Goal: Download file/media

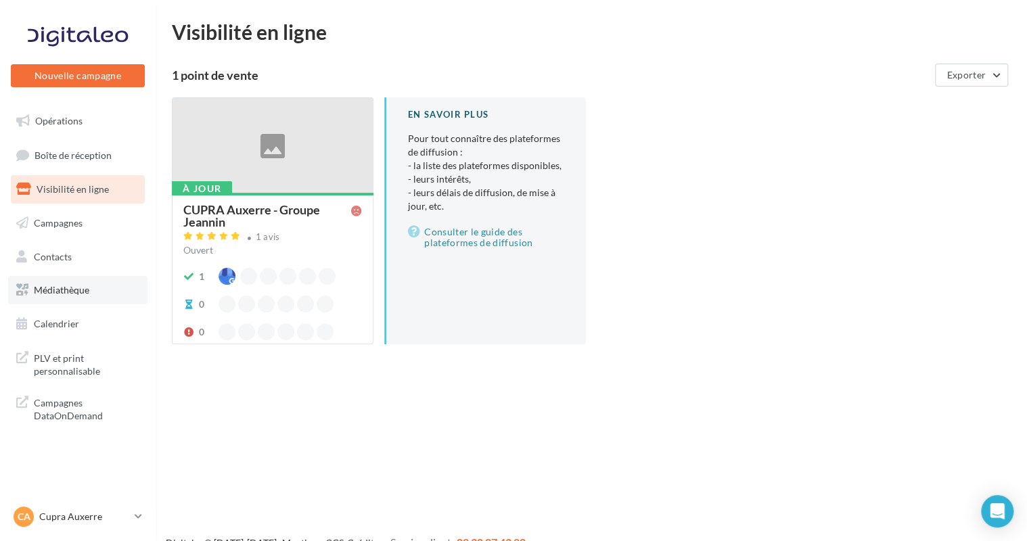
click at [74, 290] on span "Médiathèque" at bounding box center [61, 290] width 55 height 12
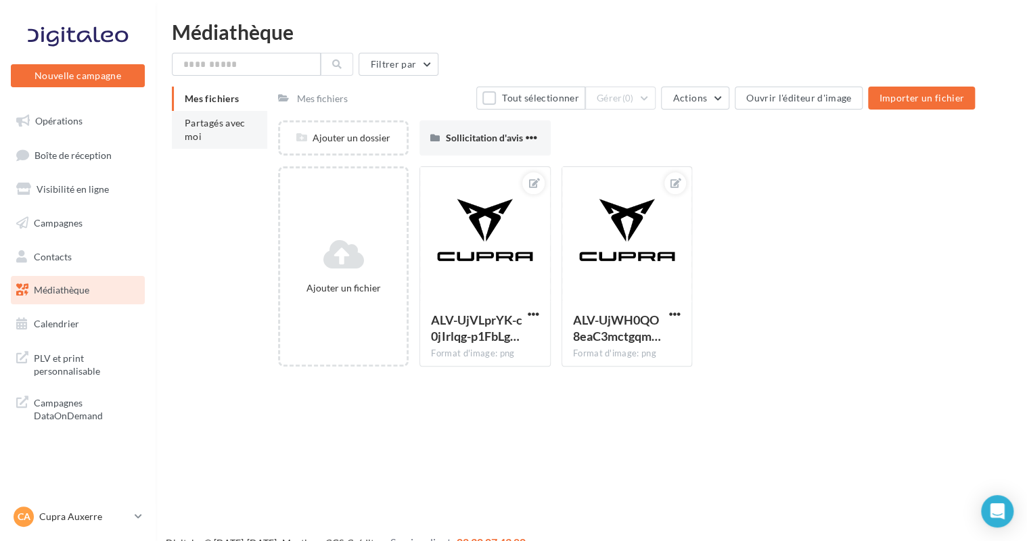
click at [217, 141] on li "Partagés avec moi" at bounding box center [219, 130] width 95 height 38
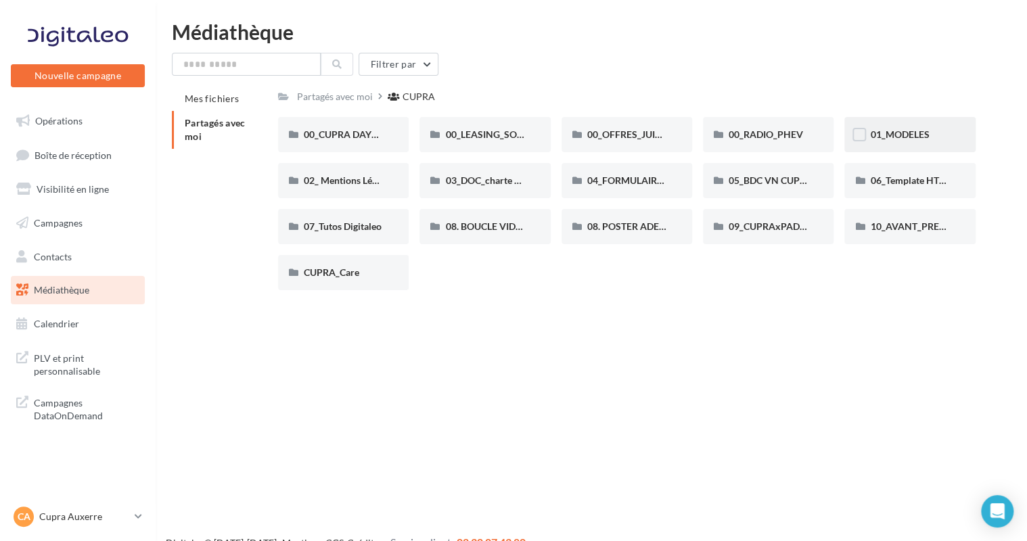
click at [920, 147] on div "01_MODELES" at bounding box center [910, 134] width 131 height 35
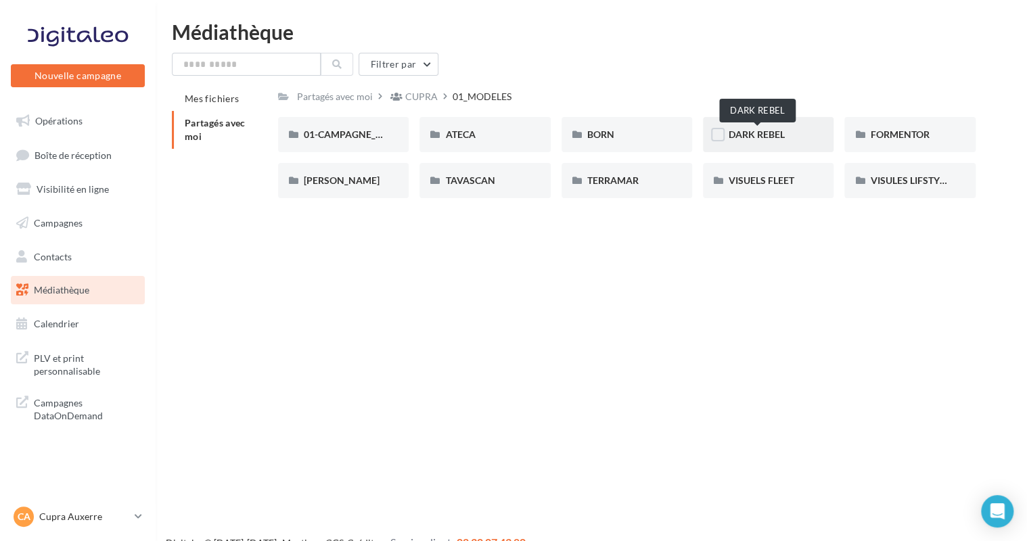
click at [777, 137] on span "DARK REBEL" at bounding box center [757, 135] width 56 height 12
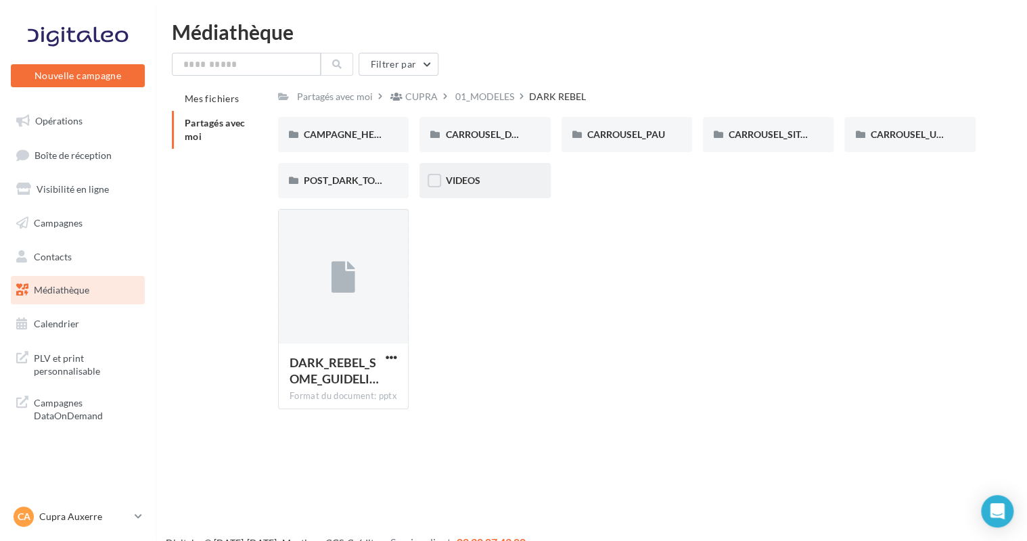
click at [513, 179] on div "VIDEOS" at bounding box center [484, 181] width 79 height 14
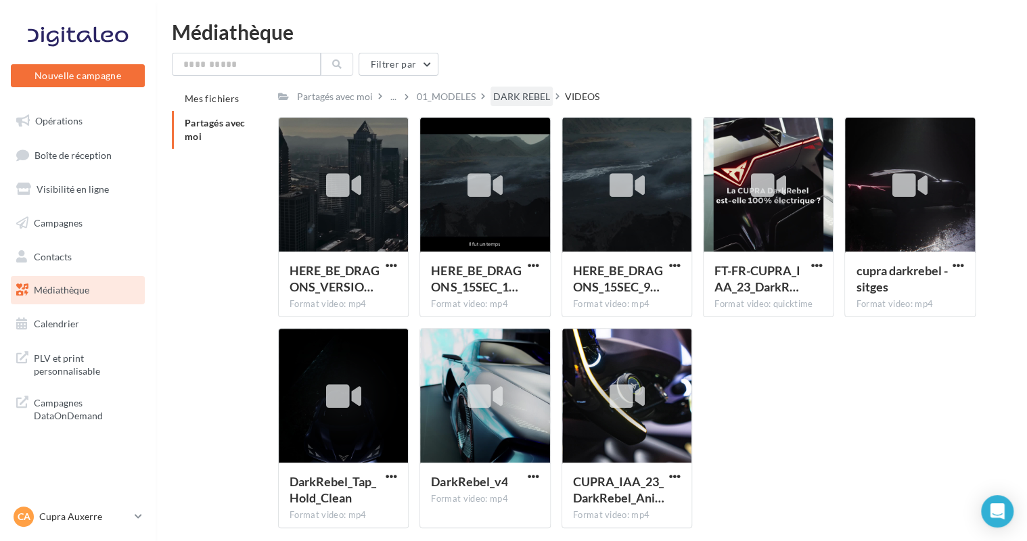
click at [517, 97] on div "DARK REBEL" at bounding box center [521, 97] width 57 height 14
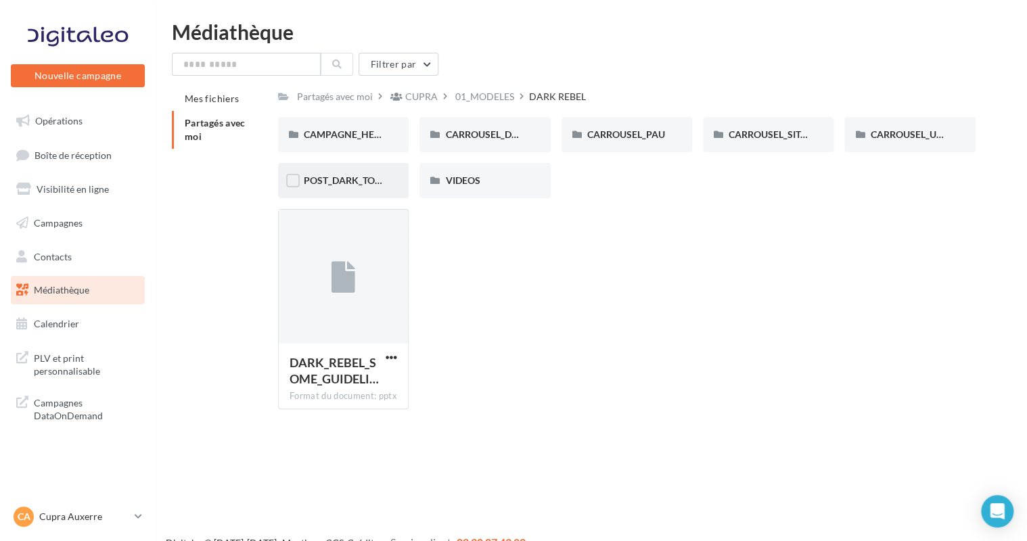
click at [388, 181] on div "POST_DARK_TO_SEE" at bounding box center [343, 180] width 131 height 35
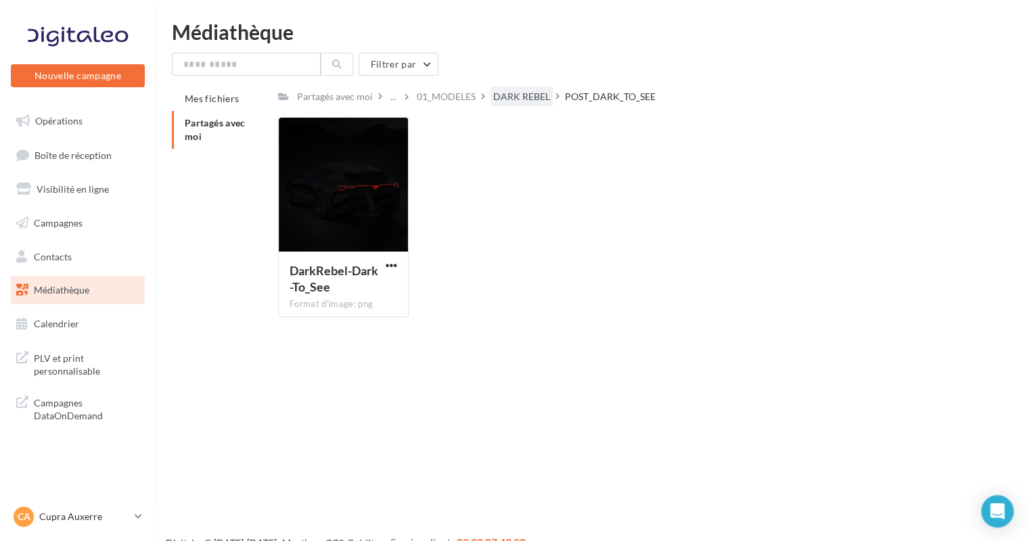
click at [518, 96] on div "DARK REBEL" at bounding box center [521, 97] width 57 height 14
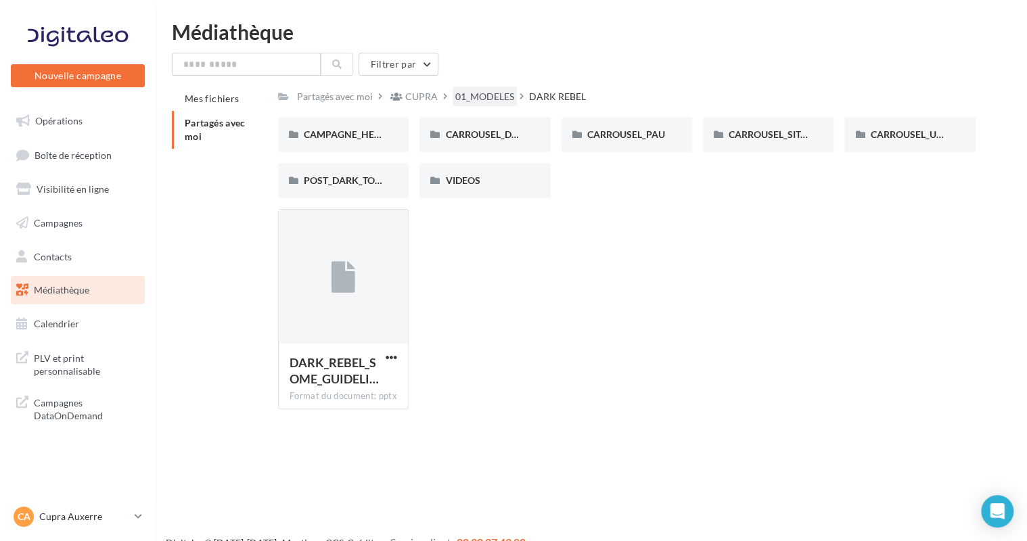
click at [460, 100] on div "01_MODELES" at bounding box center [484, 97] width 59 height 14
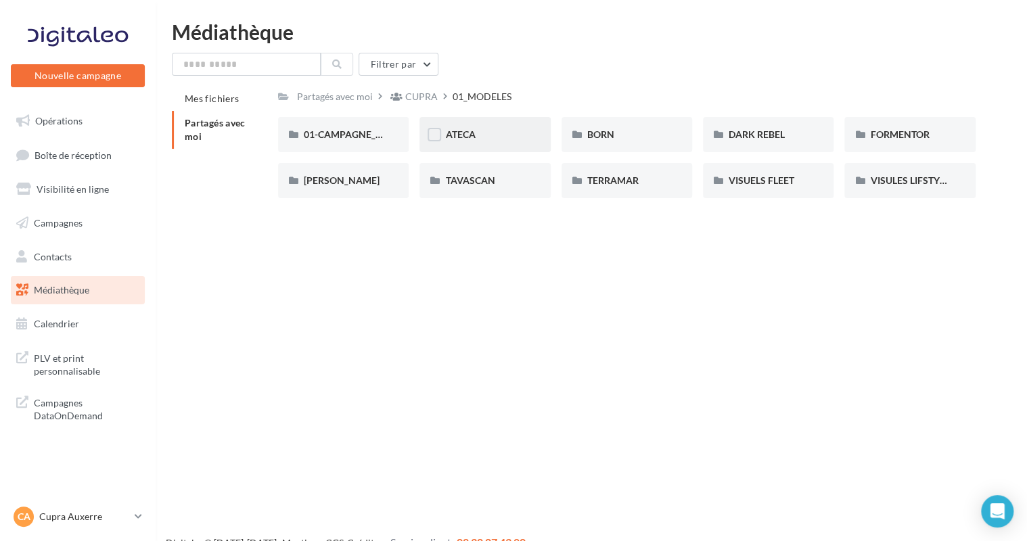
click at [506, 130] on div "ATECA" at bounding box center [484, 135] width 79 height 14
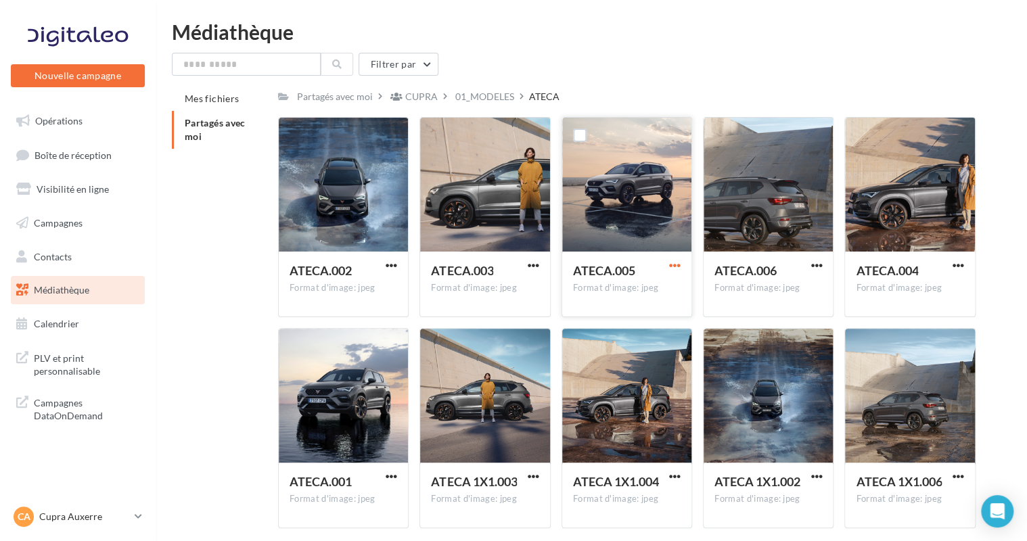
click at [677, 267] on span "button" at bounding box center [675, 266] width 12 height 12
click at [652, 295] on button "Télécharger" at bounding box center [615, 292] width 135 height 35
click at [485, 99] on div "01_MODELES" at bounding box center [484, 97] width 59 height 14
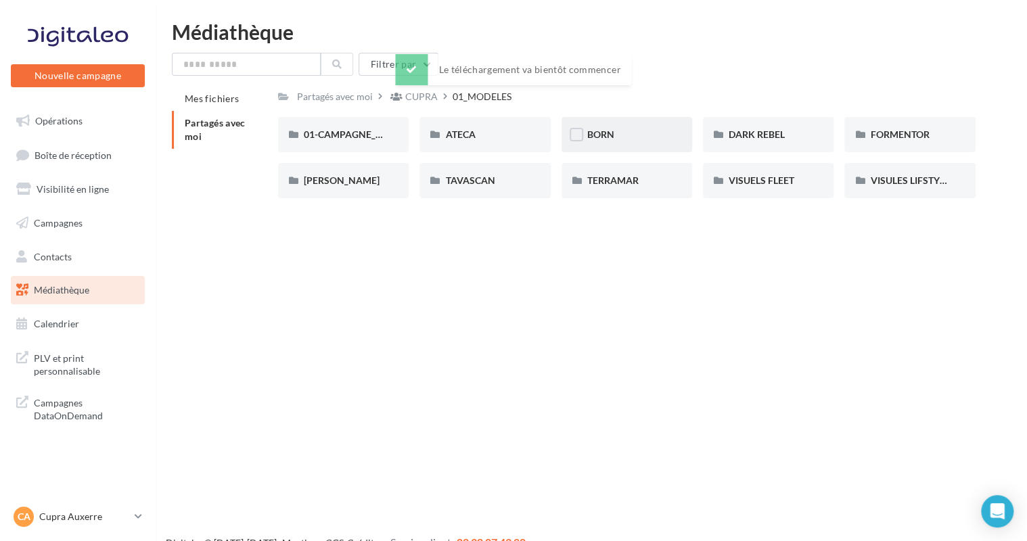
click at [623, 135] on div "BORN" at bounding box center [626, 135] width 79 height 14
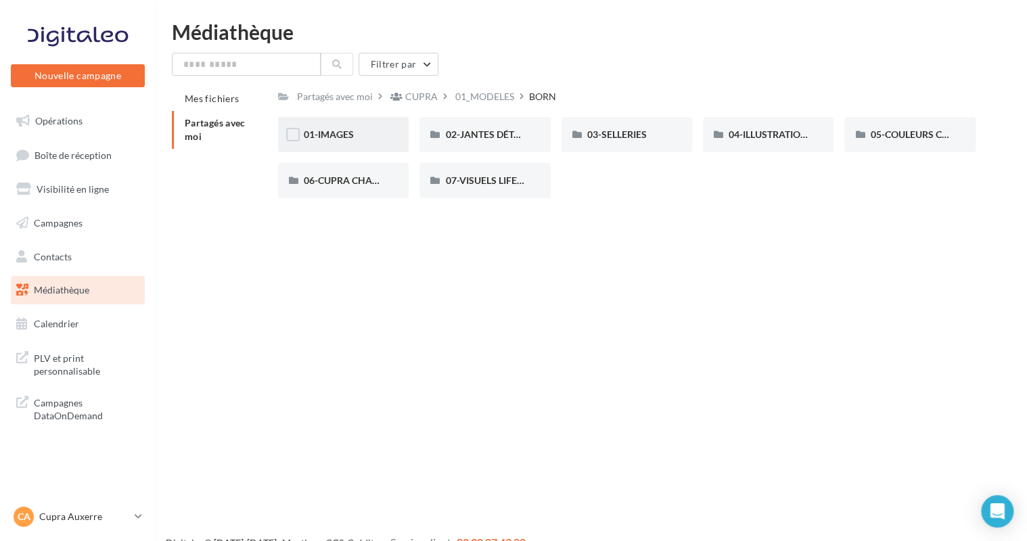
click at [362, 139] on div "01-IMAGES" at bounding box center [343, 135] width 79 height 14
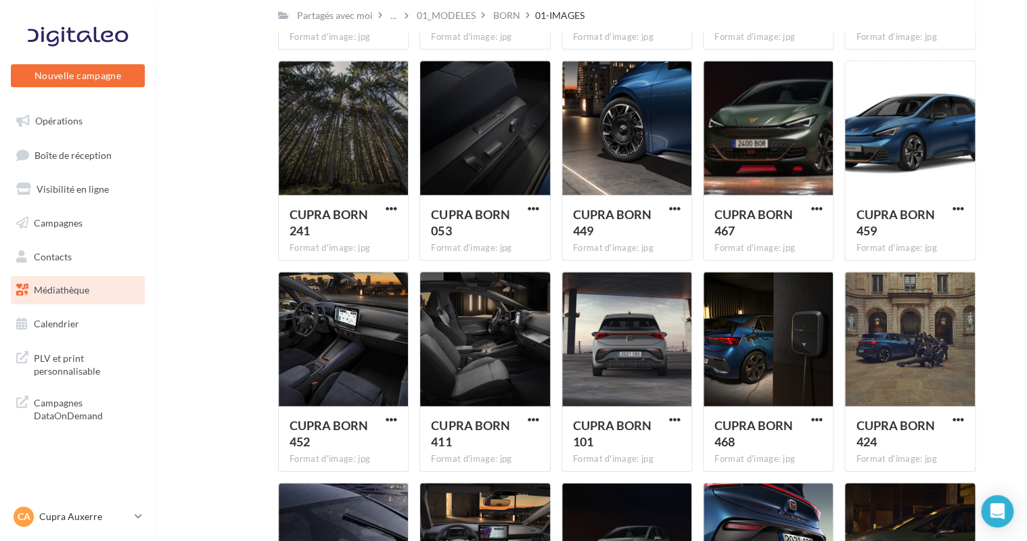
scroll to position [1661, 0]
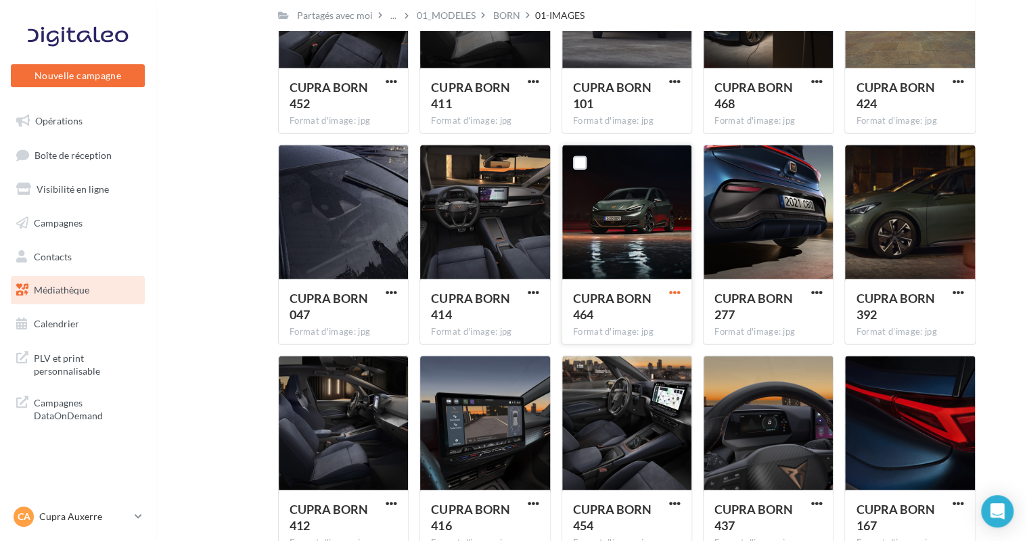
click at [675, 295] on span "button" at bounding box center [675, 293] width 12 height 12
click at [655, 314] on button "Télécharger" at bounding box center [615, 319] width 135 height 35
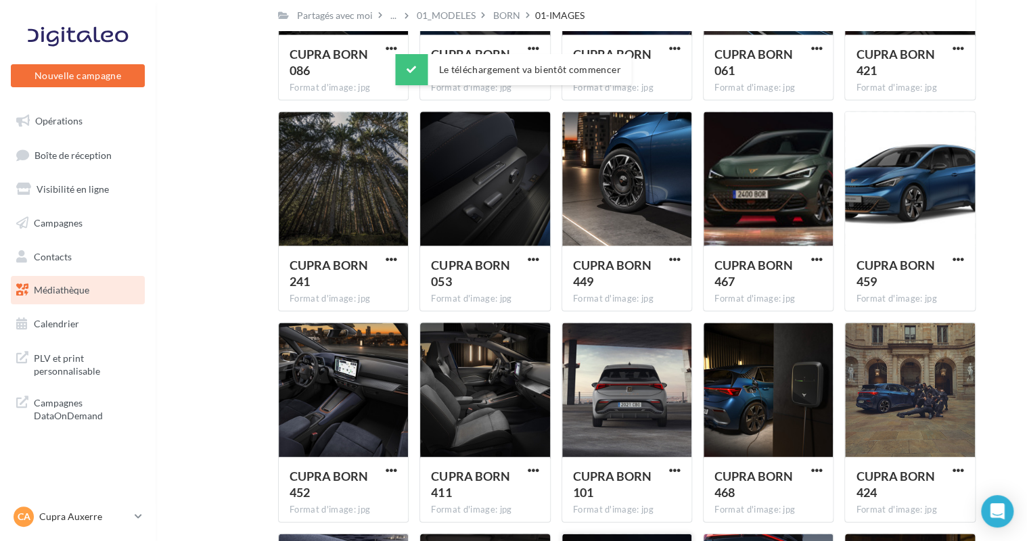
scroll to position [1187, 0]
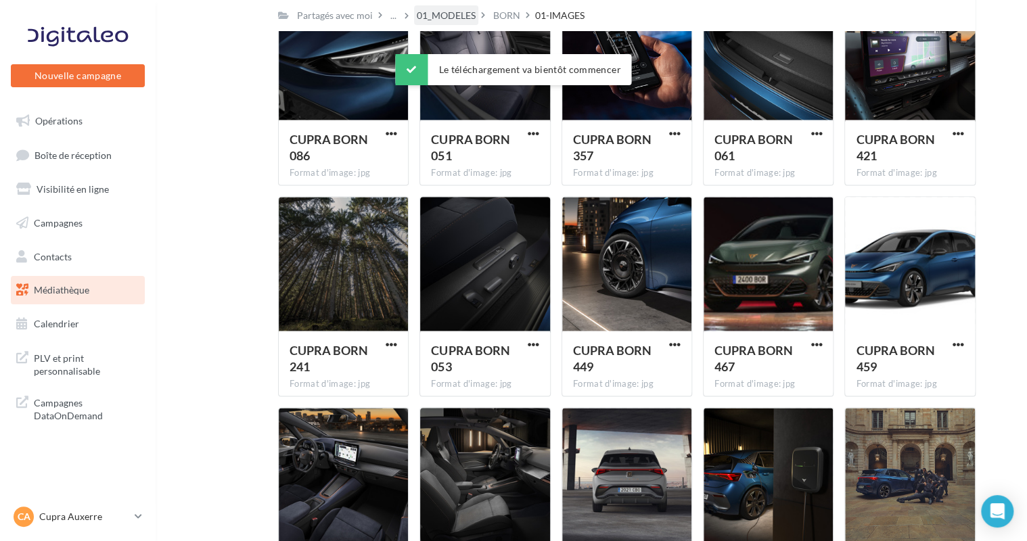
click at [459, 22] on div "01_MODELES" at bounding box center [446, 16] width 59 height 14
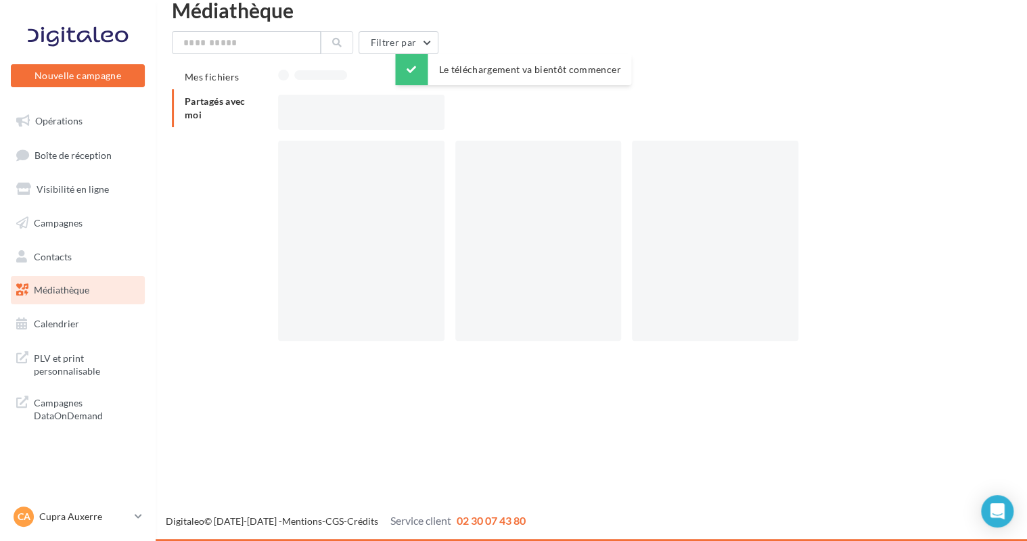
scroll to position [22, 0]
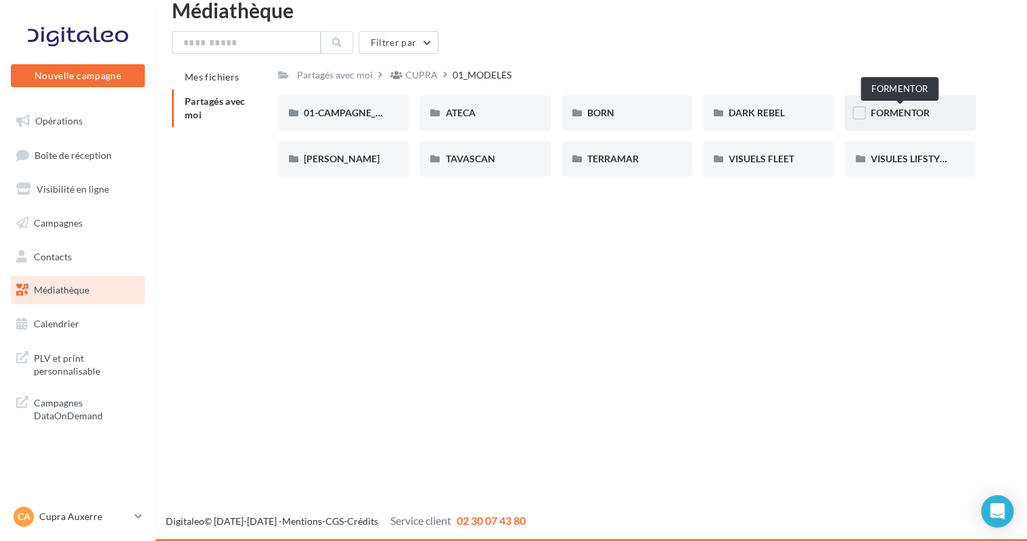
click at [910, 112] on span "FORMENTOR" at bounding box center [899, 113] width 59 height 12
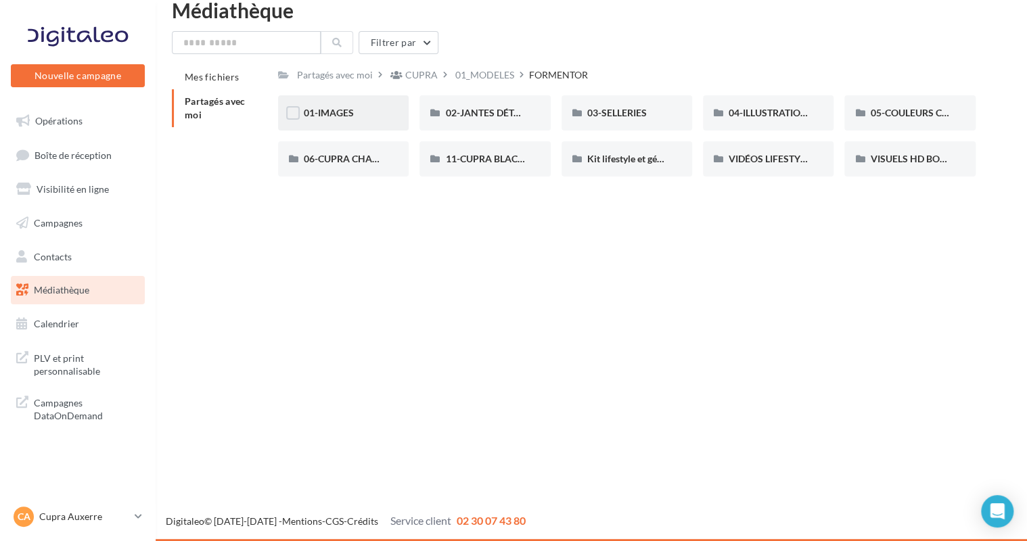
click at [403, 120] on div "01-IMAGES" at bounding box center [343, 112] width 131 height 35
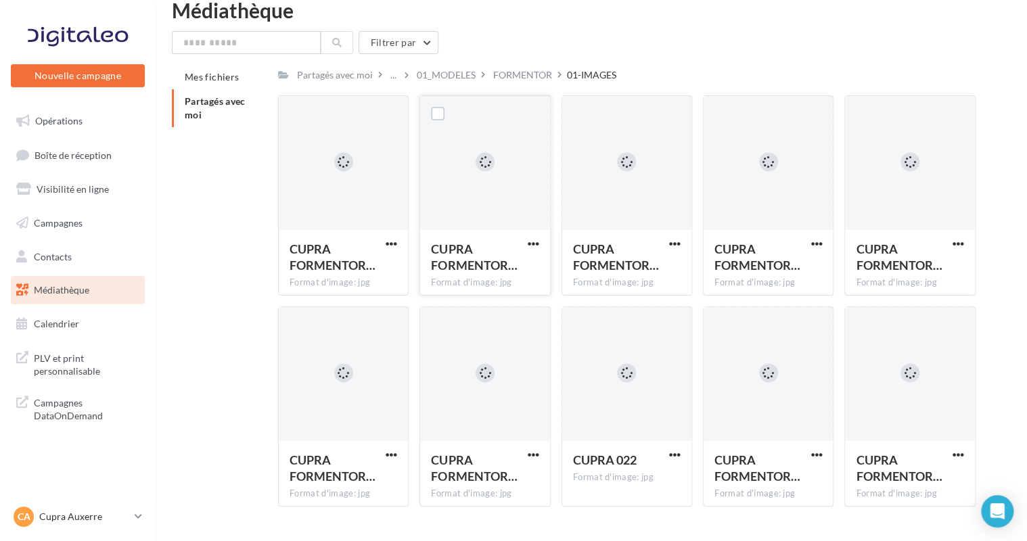
click at [487, 187] on div at bounding box center [484, 163] width 129 height 135
click at [531, 238] on span "button" at bounding box center [534, 244] width 12 height 12
click at [510, 264] on button "Télécharger" at bounding box center [474, 270] width 135 height 35
click at [817, 240] on span "button" at bounding box center [817, 244] width 12 height 12
click at [766, 267] on button "Télécharger" at bounding box center [757, 270] width 135 height 35
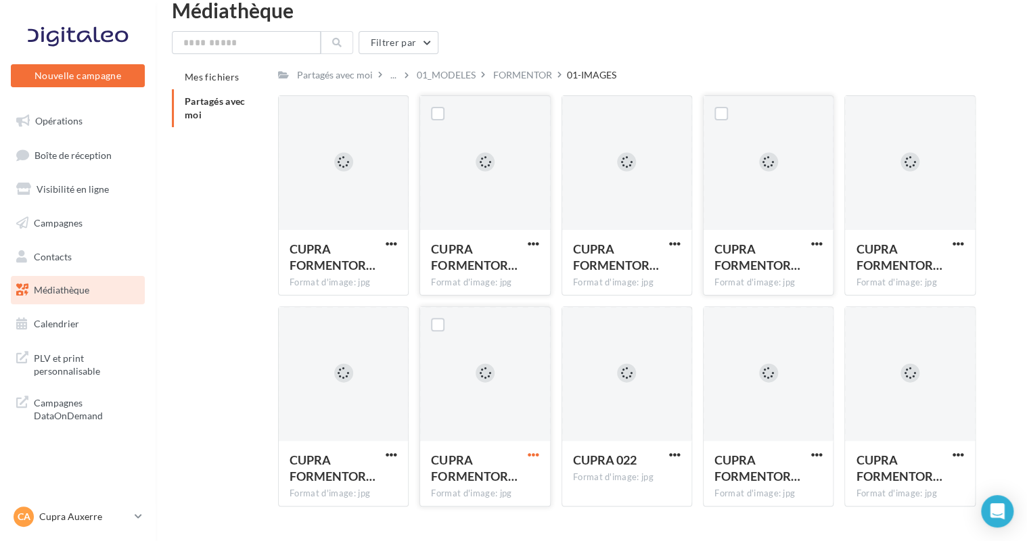
click at [531, 452] on span "button" at bounding box center [534, 455] width 12 height 12
click at [484, 485] on button "Télécharger" at bounding box center [474, 481] width 135 height 35
click at [389, 460] on span "button" at bounding box center [392, 455] width 12 height 12
click at [361, 476] on button "Télécharger" at bounding box center [332, 481] width 135 height 35
click at [814, 455] on span "button" at bounding box center [817, 455] width 12 height 12
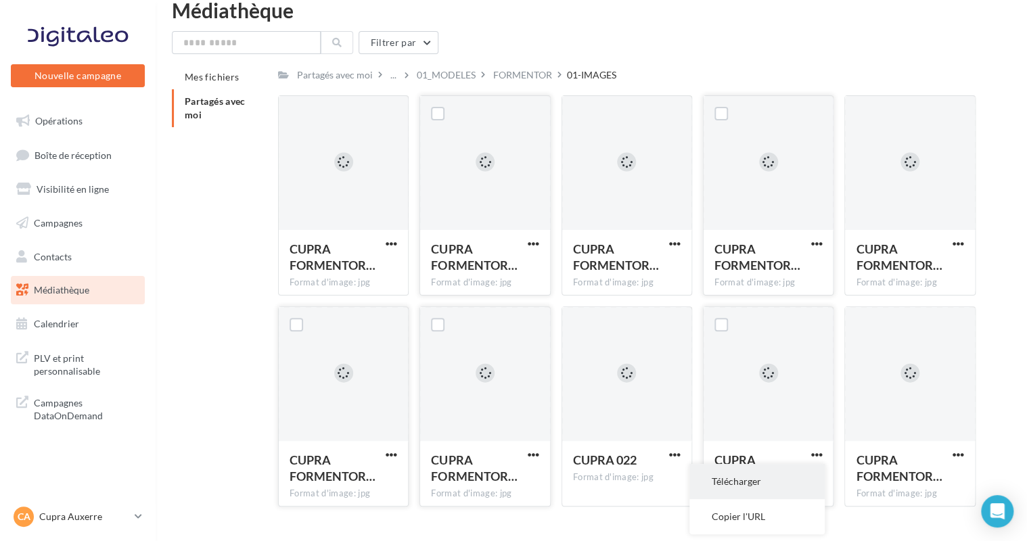
click at [750, 479] on button "Télécharger" at bounding box center [757, 481] width 135 height 35
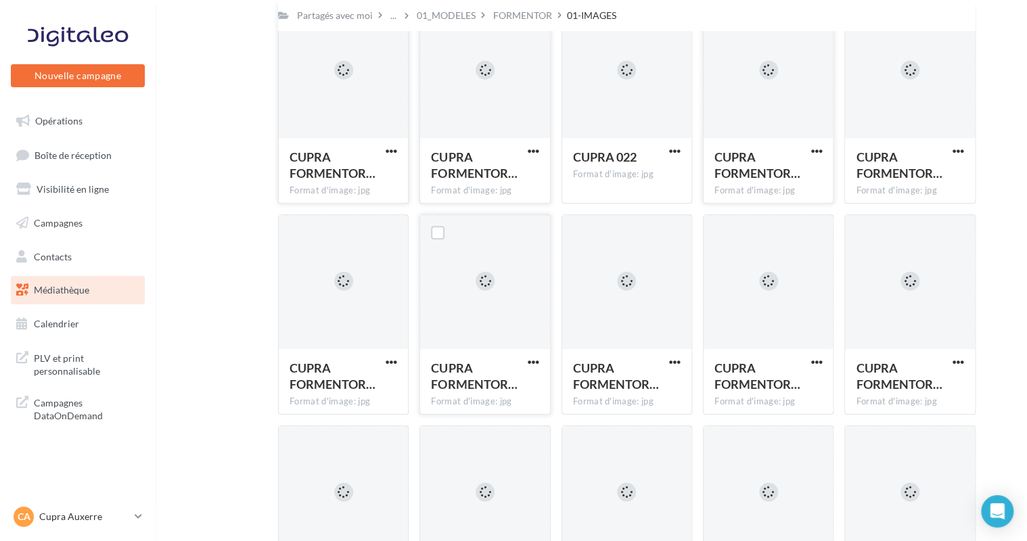
scroll to position [328, 0]
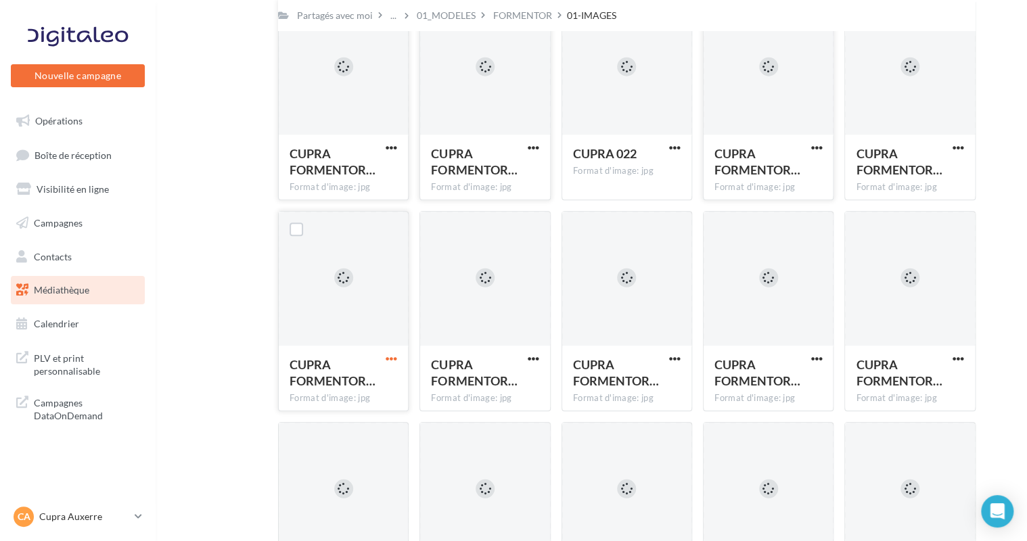
click at [395, 357] on span "button" at bounding box center [392, 359] width 12 height 12
click at [386, 380] on button "Télécharger" at bounding box center [332, 386] width 135 height 35
click at [537, 362] on span "button" at bounding box center [534, 359] width 12 height 12
click at [497, 379] on button "Télécharger" at bounding box center [474, 386] width 135 height 35
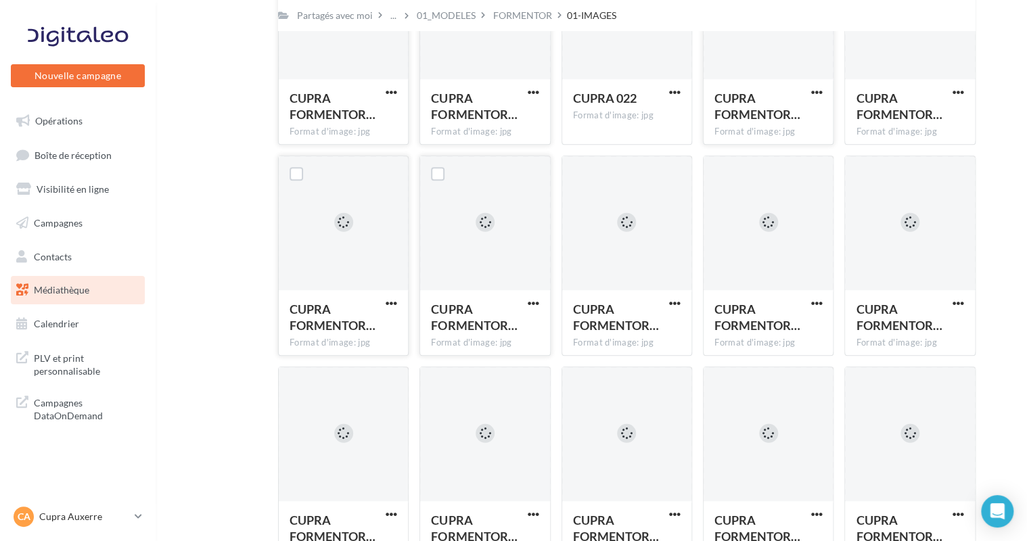
scroll to position [666, 0]
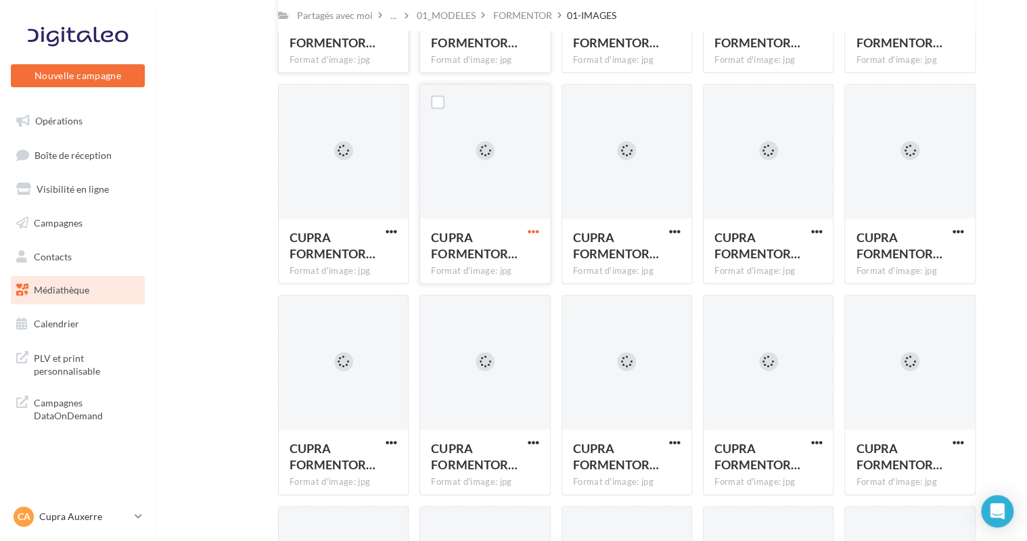
click at [529, 229] on span "button" at bounding box center [534, 232] width 12 height 12
click at [521, 254] on button "Télécharger" at bounding box center [474, 259] width 135 height 35
click at [389, 232] on span "button" at bounding box center [392, 232] width 12 height 12
click at [344, 263] on button "Télécharger" at bounding box center [332, 259] width 135 height 35
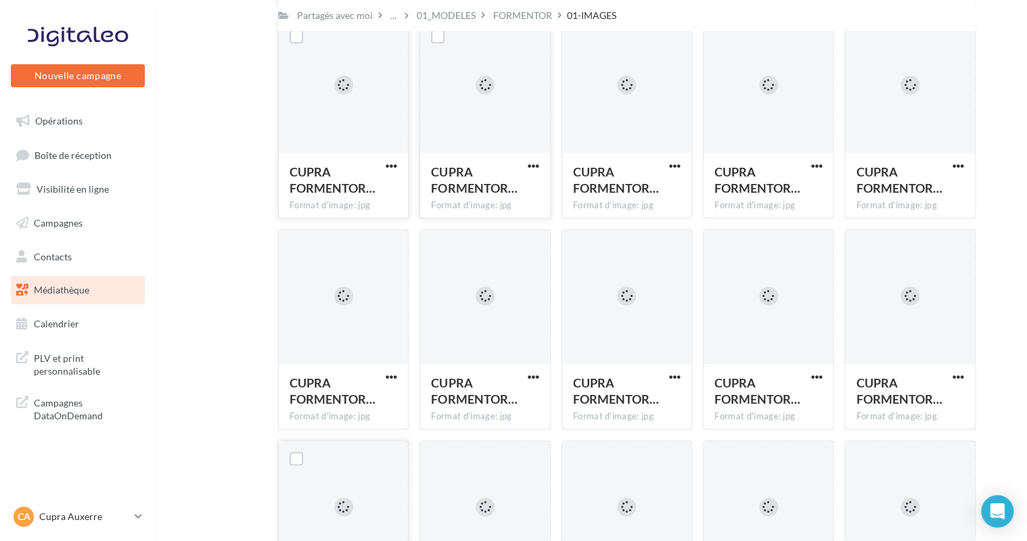
scroll to position [869, 0]
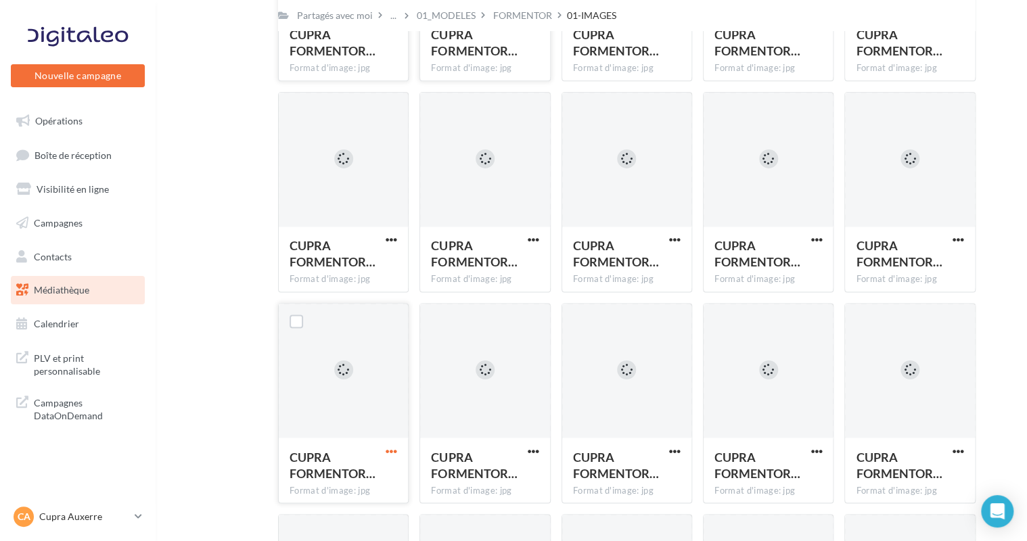
click at [386, 455] on span "button" at bounding box center [392, 451] width 12 height 12
click at [372, 468] on button "Télécharger" at bounding box center [332, 478] width 135 height 35
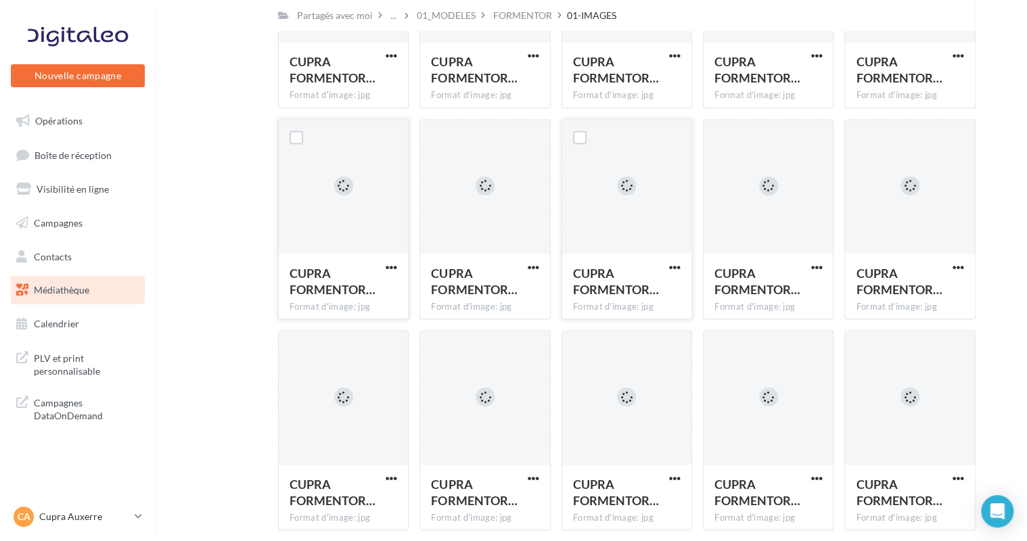
scroll to position [1072, 0]
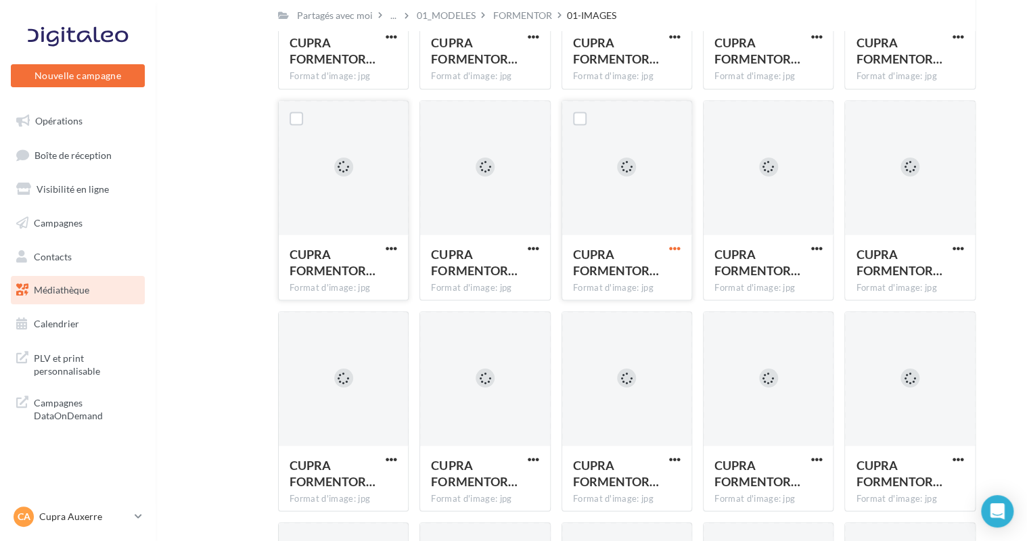
click at [678, 246] on span "button" at bounding box center [675, 248] width 12 height 12
click at [647, 276] on button "Télécharger" at bounding box center [615, 275] width 135 height 35
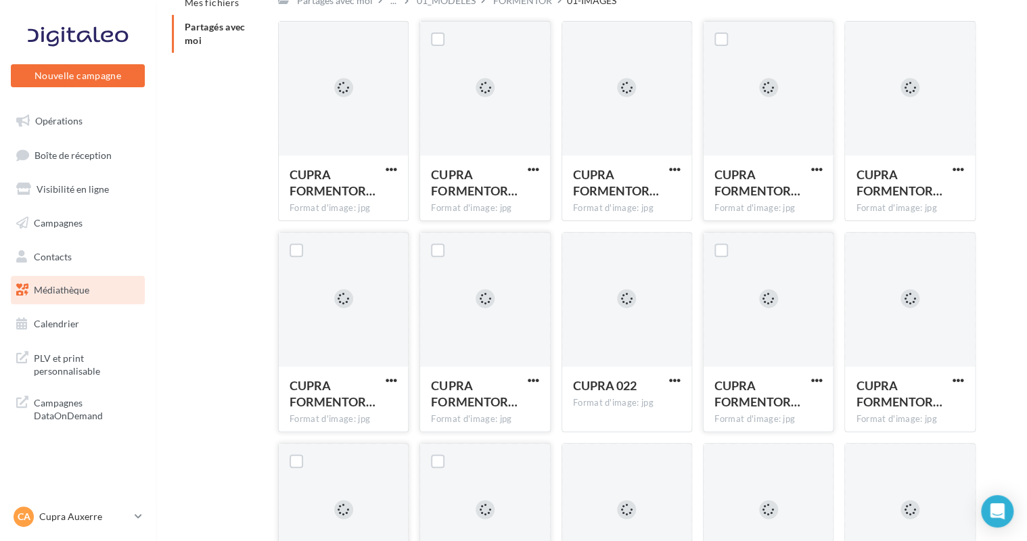
scroll to position [0, 0]
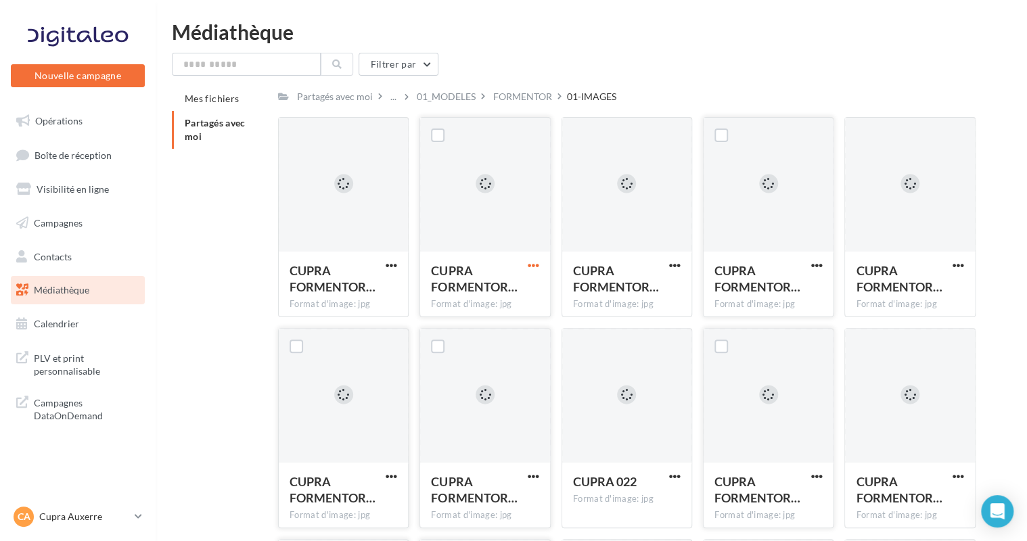
click at [533, 263] on span "button" at bounding box center [534, 266] width 12 height 12
click at [529, 295] on button "Télécharger" at bounding box center [474, 292] width 135 height 35
click at [812, 267] on span "button" at bounding box center [817, 266] width 12 height 12
click at [789, 281] on button "Télécharger" at bounding box center [757, 292] width 135 height 35
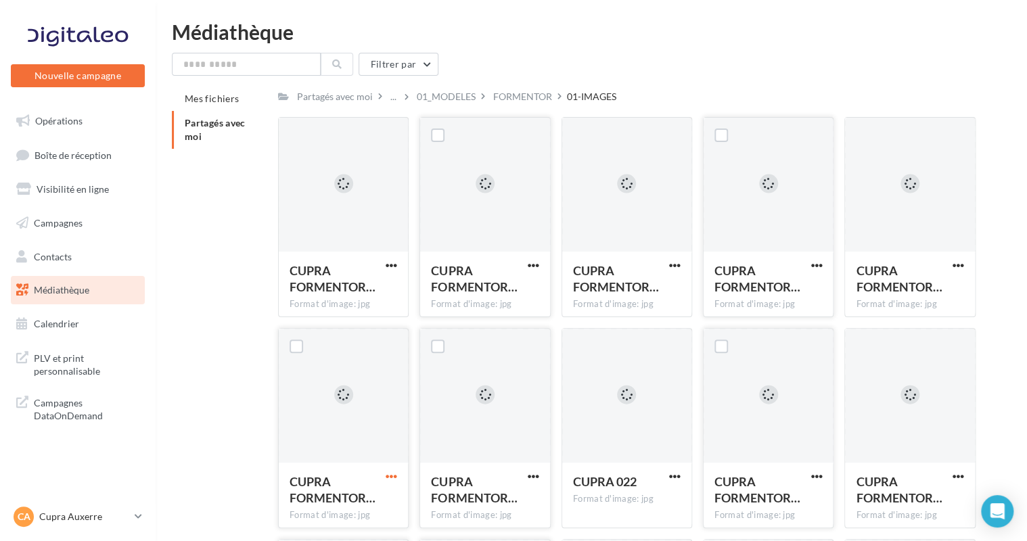
click at [390, 477] on span "button" at bounding box center [392, 477] width 12 height 12
click at [349, 417] on button "Télécharger" at bounding box center [332, 414] width 135 height 35
click at [537, 474] on span "button" at bounding box center [534, 477] width 12 height 12
click at [675, 479] on span "button" at bounding box center [675, 477] width 12 height 12
click at [612, 418] on button "Télécharger" at bounding box center [615, 414] width 135 height 35
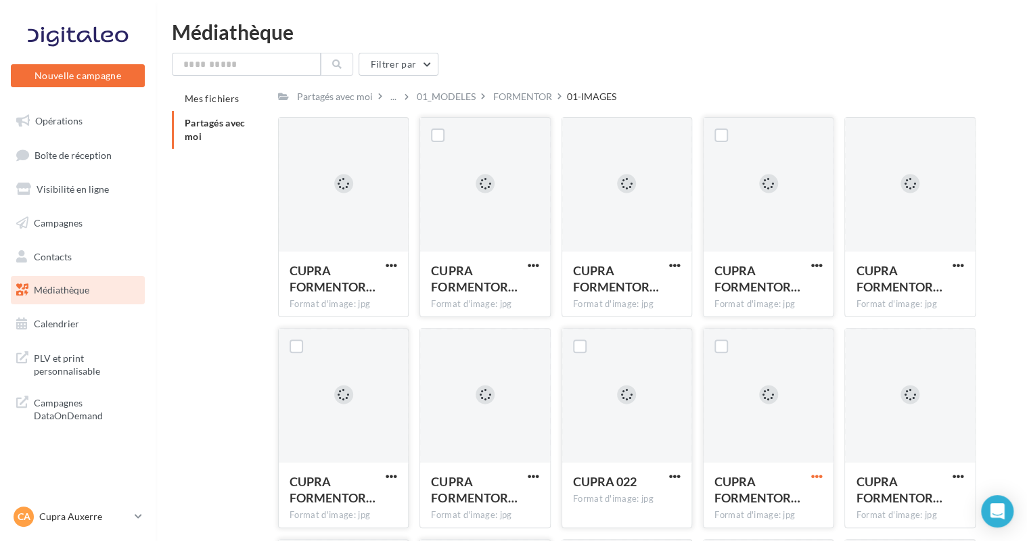
click at [815, 480] on span "button" at bounding box center [817, 477] width 12 height 12
click at [748, 410] on button "Télécharger" at bounding box center [757, 414] width 135 height 35
click at [963, 474] on span "button" at bounding box center [959, 477] width 12 height 12
click at [917, 414] on button "Télécharger" at bounding box center [899, 414] width 135 height 35
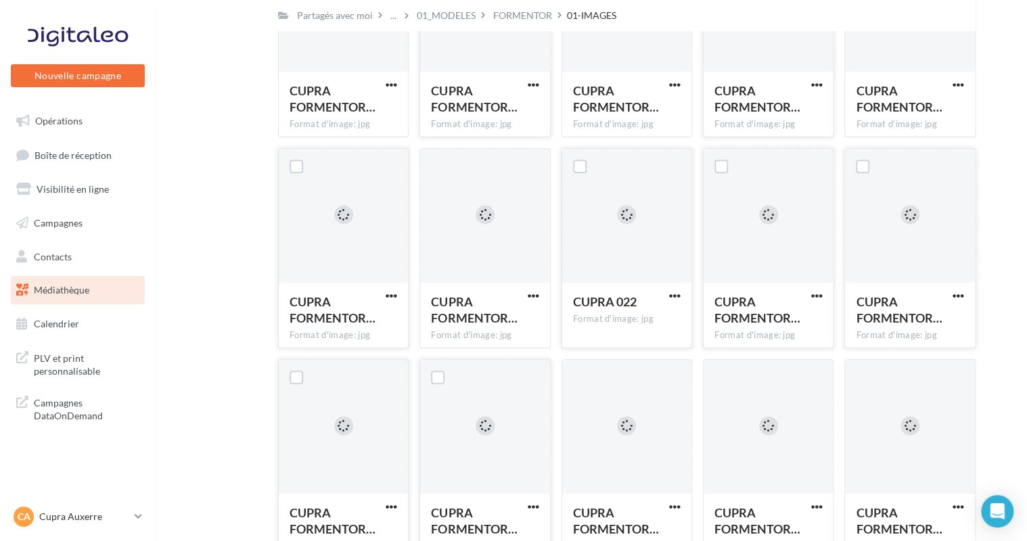
scroll to position [203, 0]
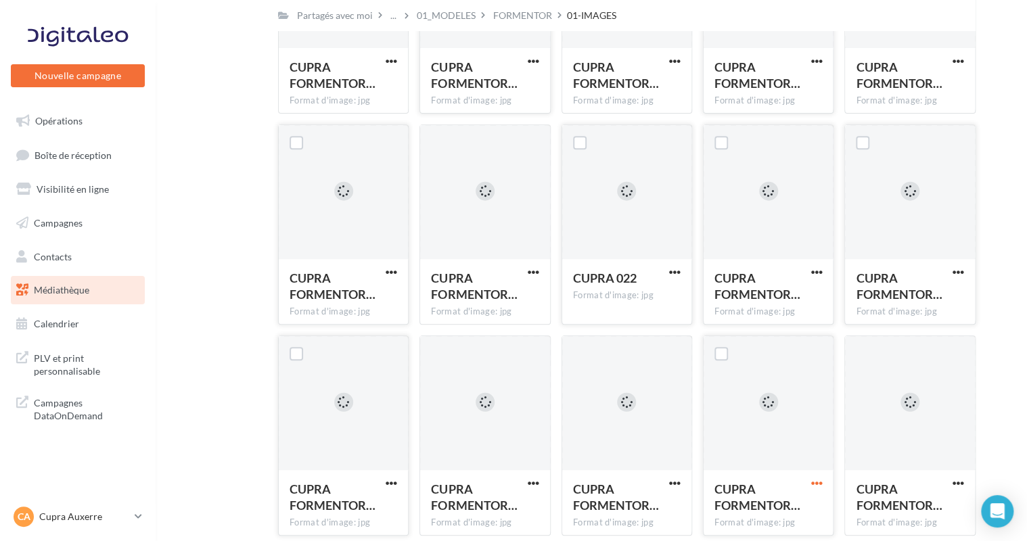
click at [820, 483] on span "button" at bounding box center [817, 484] width 12 height 12
click at [767, 412] on button "Télécharger" at bounding box center [757, 421] width 135 height 35
click at [957, 482] on span "button" at bounding box center [959, 484] width 12 height 12
click at [893, 423] on button "Télécharger" at bounding box center [899, 421] width 135 height 35
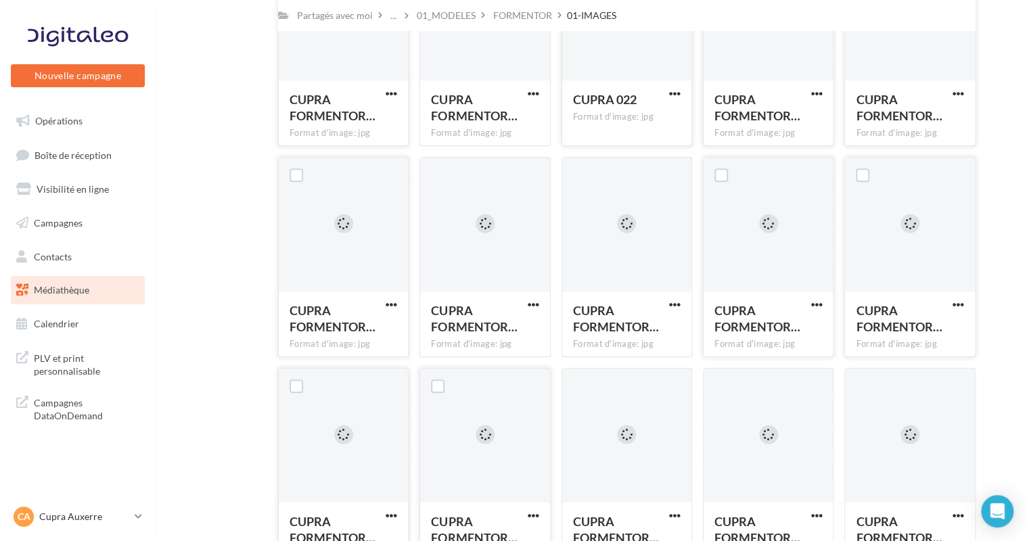
scroll to position [541, 0]
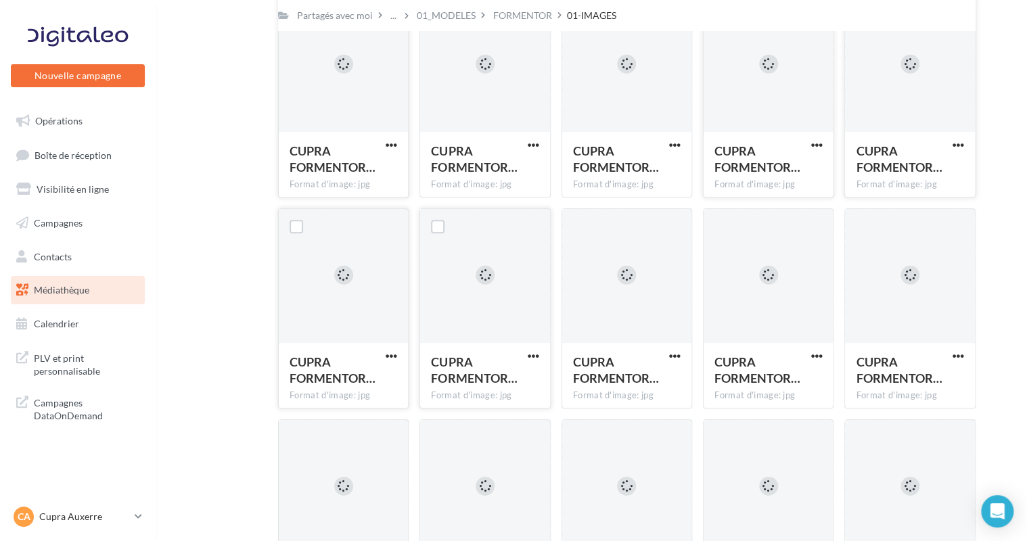
click at [384, 353] on button "button" at bounding box center [391, 358] width 17 height 14
click at [350, 379] on button "Télécharger" at bounding box center [332, 383] width 135 height 35
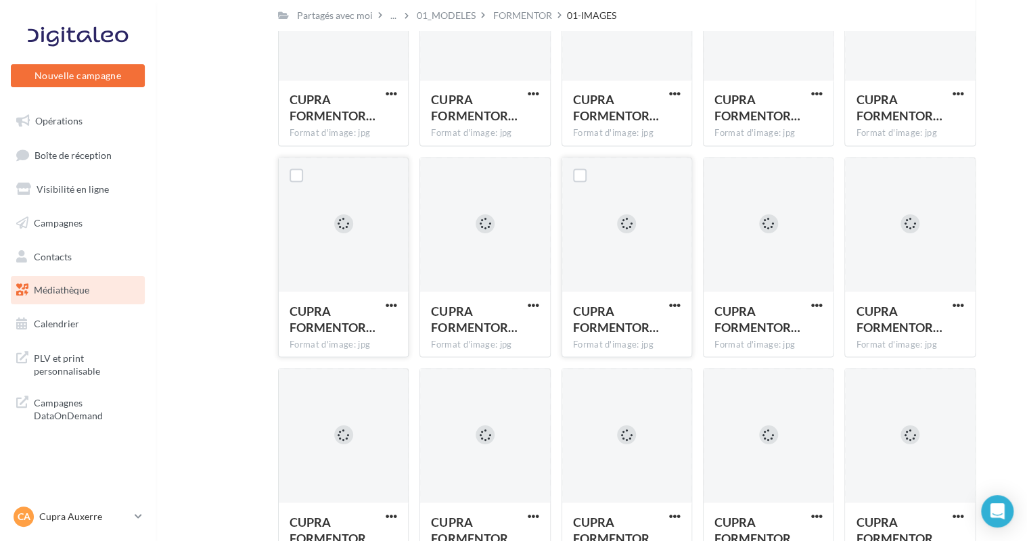
scroll to position [1286, 0]
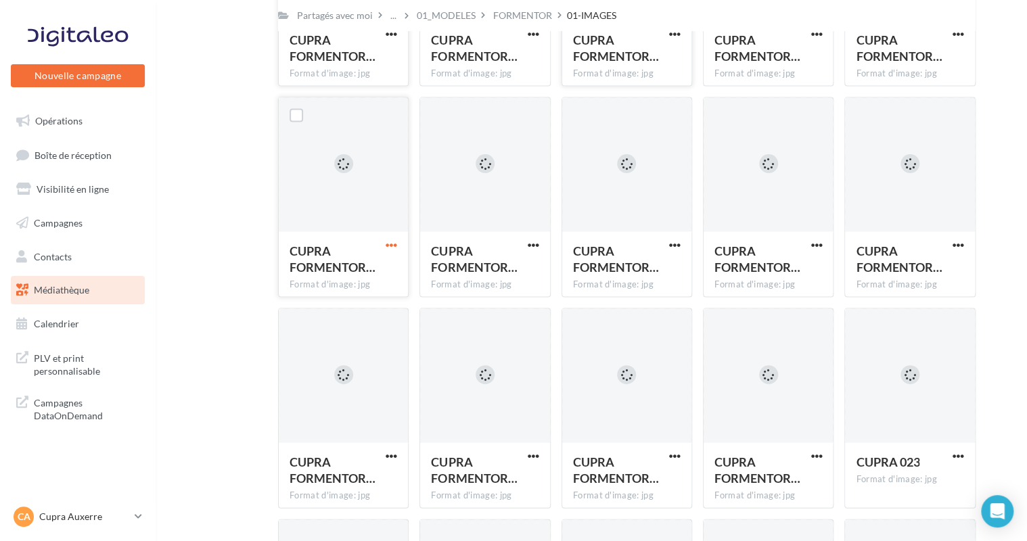
click at [390, 246] on span "button" at bounding box center [392, 246] width 12 height 12
click at [381, 263] on button "Télécharger" at bounding box center [332, 272] width 135 height 35
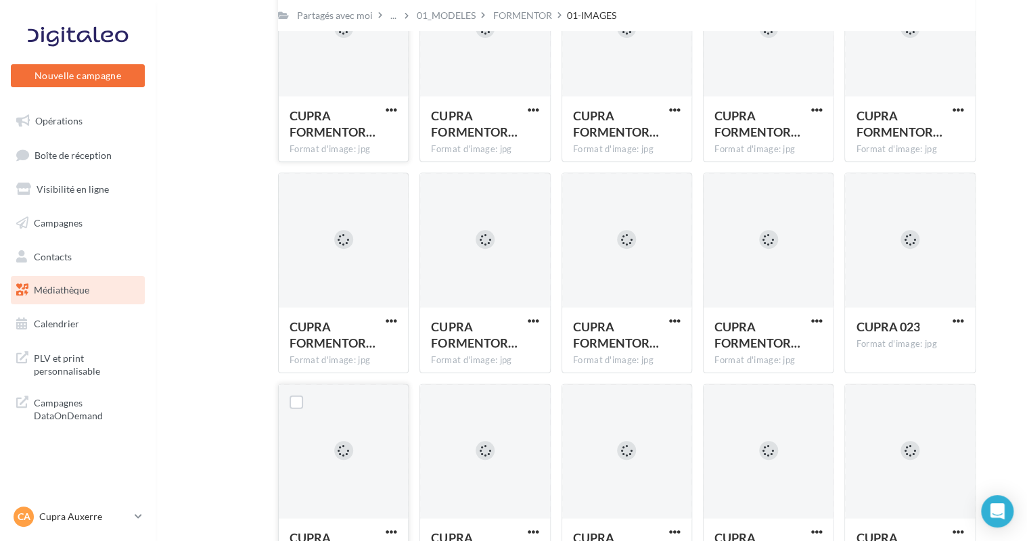
scroll to position [1556, 0]
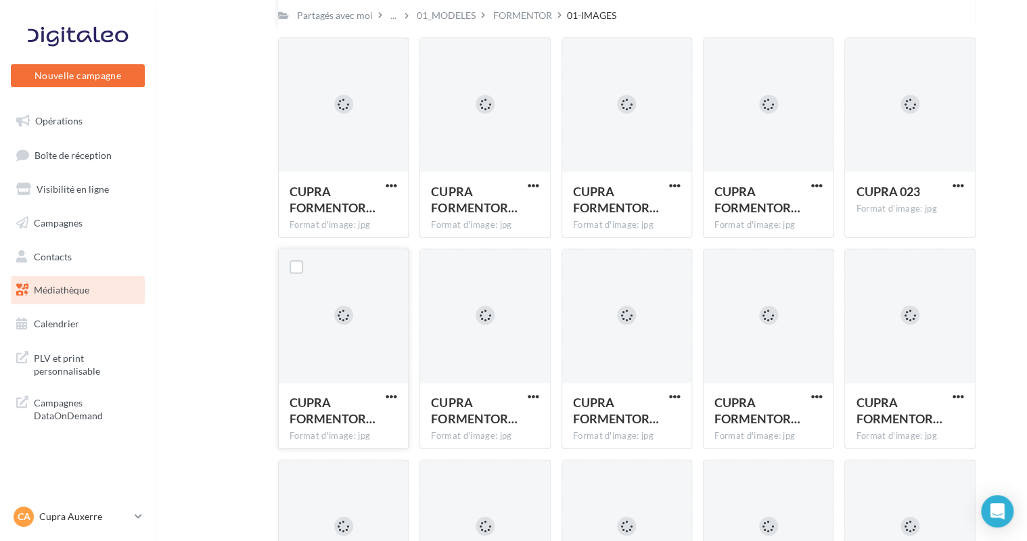
click at [394, 404] on button "button" at bounding box center [391, 398] width 17 height 14
click at [365, 422] on button "Télécharger" at bounding box center [332, 424] width 135 height 35
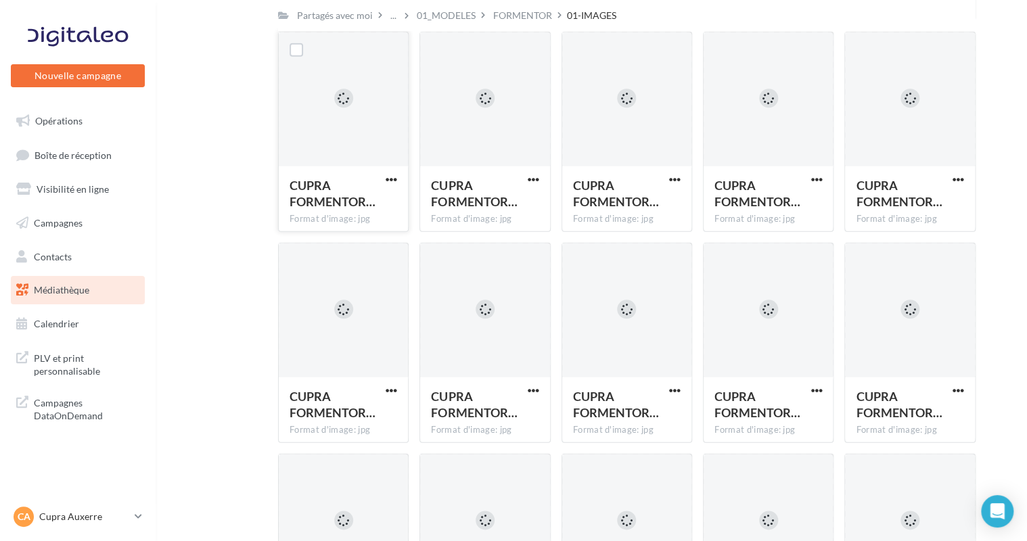
scroll to position [1812, 0]
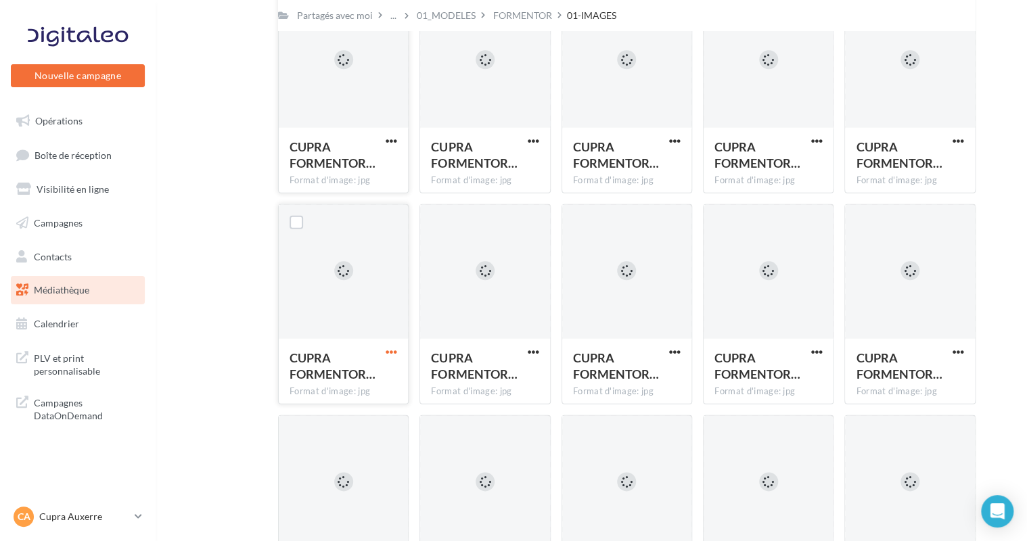
click at [392, 355] on span "button" at bounding box center [392, 352] width 12 height 12
click at [382, 372] on button "Télécharger" at bounding box center [332, 379] width 135 height 35
click at [541, 351] on button "button" at bounding box center [533, 353] width 17 height 14
click at [509, 369] on button "Télécharger" at bounding box center [474, 379] width 135 height 35
click at [683, 353] on div "CUPRA FORMENTOR… Format d'image: jpg" at bounding box center [626, 371] width 129 height 64
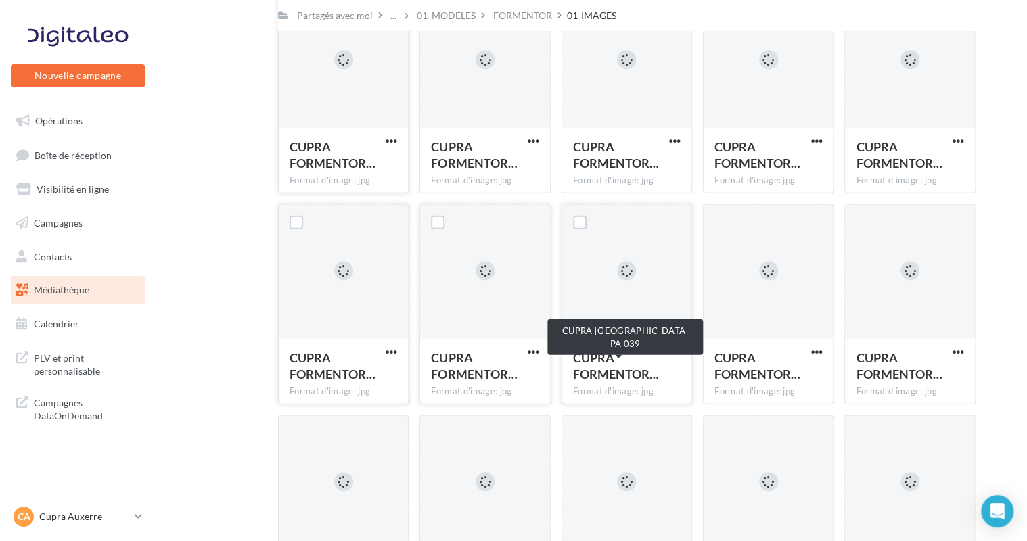
click at [669, 353] on button "button" at bounding box center [675, 353] width 17 height 14
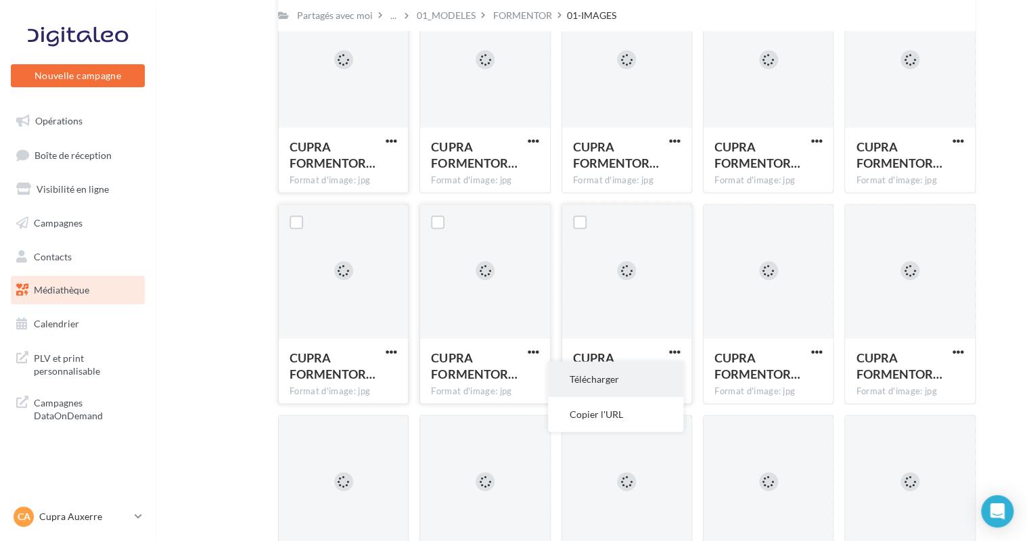
click at [615, 380] on button "Télécharger" at bounding box center [615, 379] width 135 height 35
click at [533, 141] on span "button" at bounding box center [534, 141] width 12 height 12
click at [523, 168] on button "Télécharger" at bounding box center [474, 168] width 135 height 35
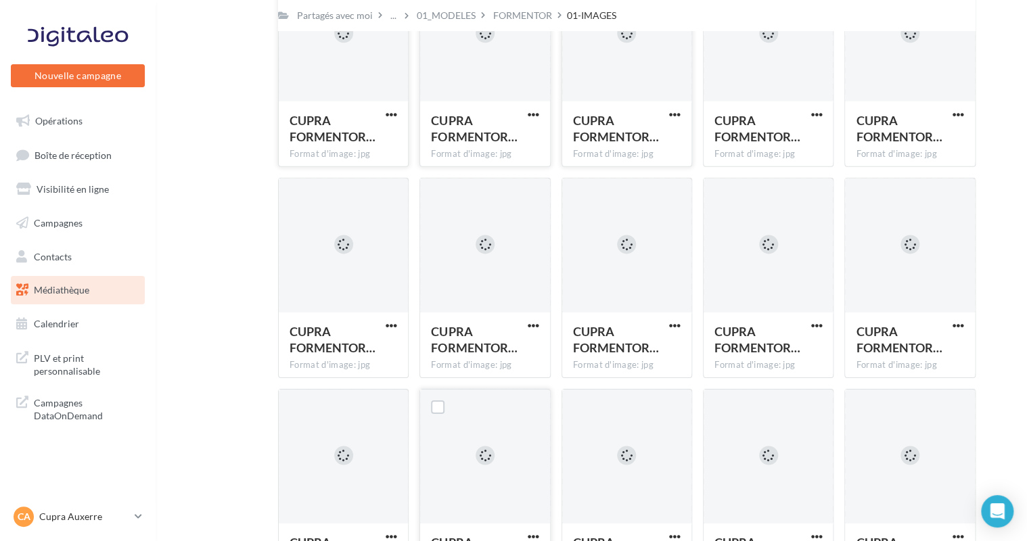
scroll to position [2167, 0]
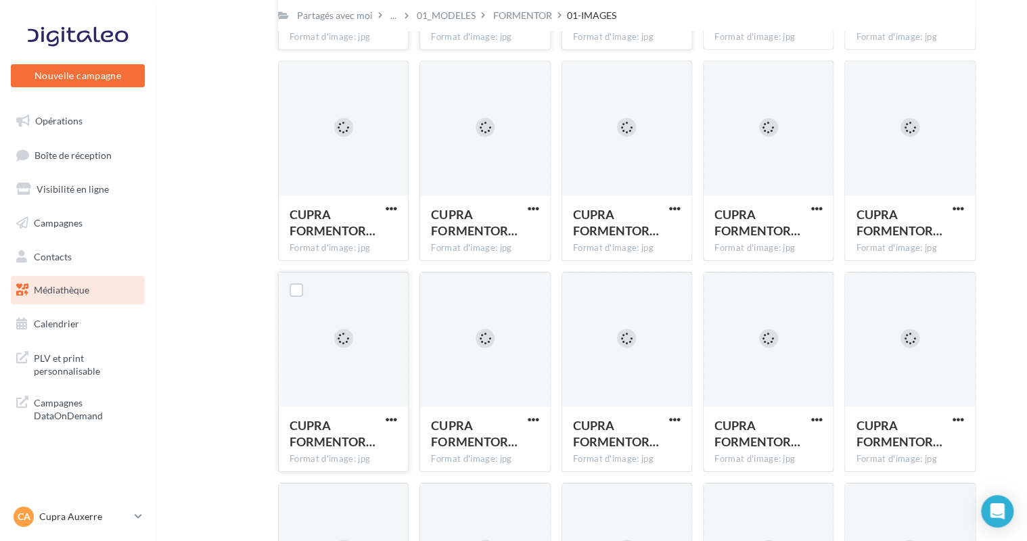
click at [394, 411] on div "CUPRA FORMENTOR… Format d'image: jpg" at bounding box center [343, 439] width 129 height 64
click at [395, 422] on span "button" at bounding box center [392, 420] width 12 height 12
click at [340, 446] on button "Télécharger" at bounding box center [332, 447] width 135 height 35
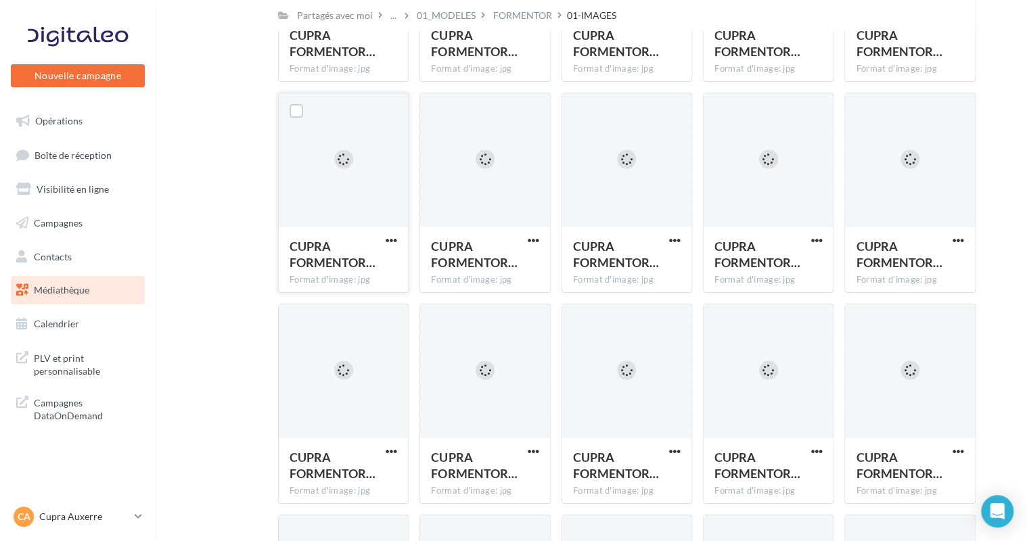
scroll to position [2370, 0]
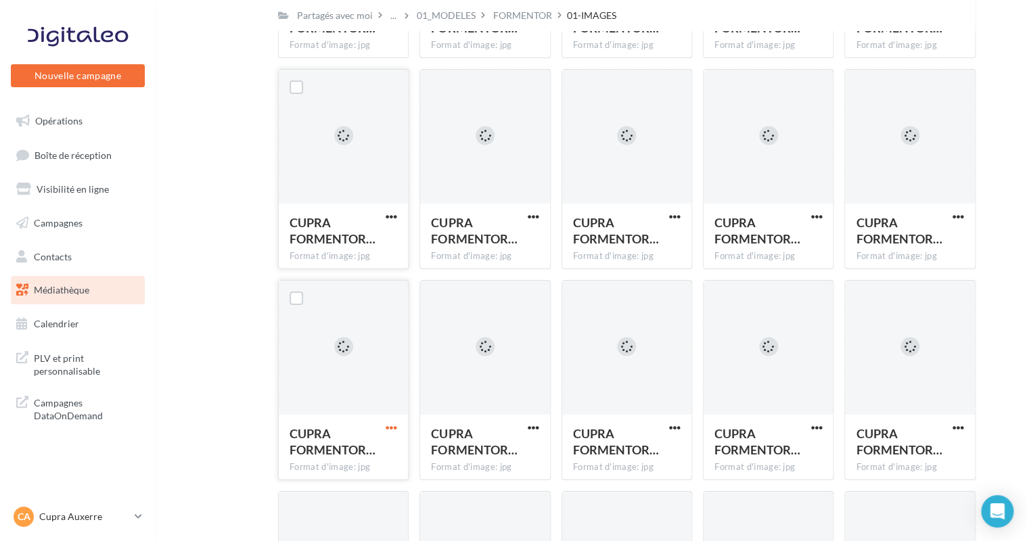
click at [388, 428] on span "button" at bounding box center [392, 428] width 12 height 12
click at [355, 449] on button "Télécharger" at bounding box center [332, 455] width 135 height 35
click at [538, 430] on span "button" at bounding box center [534, 428] width 12 height 12
click at [483, 451] on button "Télécharger" at bounding box center [474, 455] width 135 height 35
click at [677, 432] on span "button" at bounding box center [675, 428] width 12 height 12
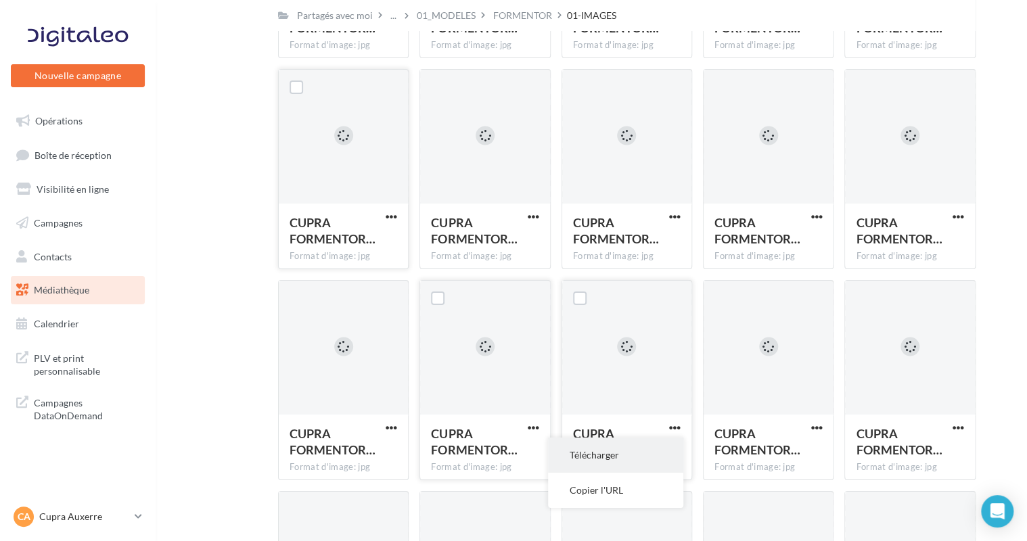
click at [586, 447] on button "Télécharger" at bounding box center [615, 455] width 135 height 35
click at [823, 430] on button "button" at bounding box center [816, 429] width 17 height 14
click at [755, 451] on button "Télécharger" at bounding box center [757, 455] width 135 height 35
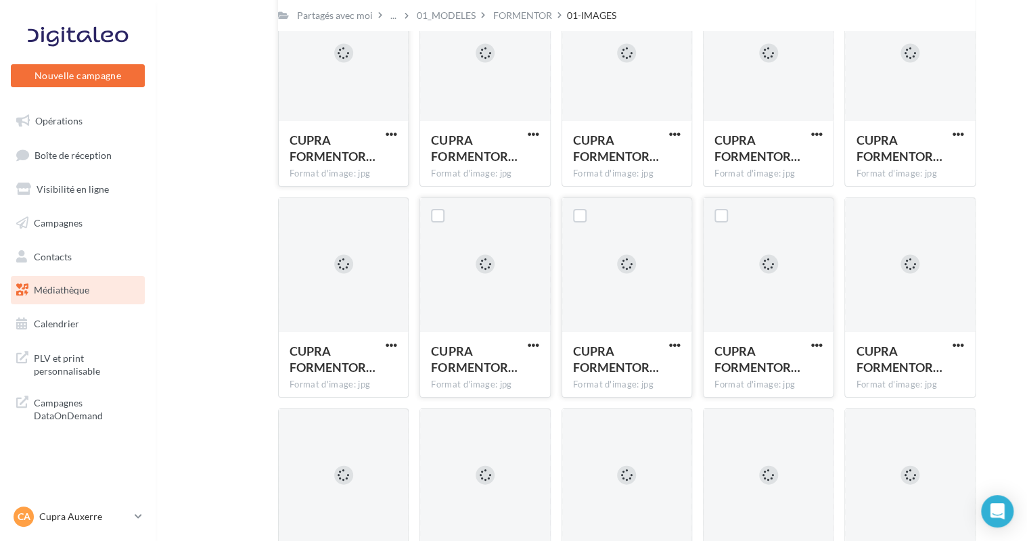
scroll to position [2573, 0]
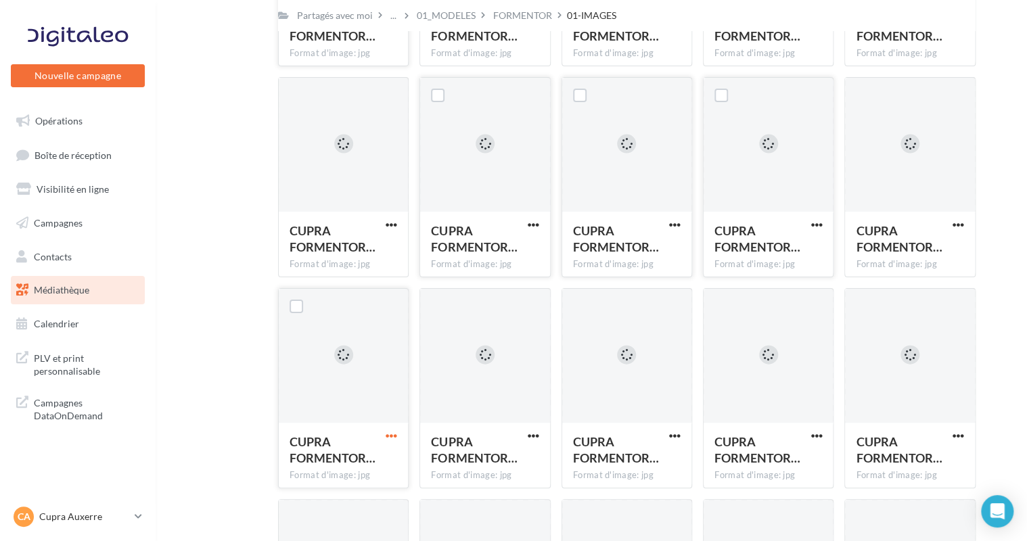
click at [392, 436] on span "button" at bounding box center [392, 436] width 12 height 12
click at [382, 457] on button "Télécharger" at bounding box center [332, 463] width 135 height 35
click at [466, 15] on div "01_MODELES" at bounding box center [446, 16] width 59 height 14
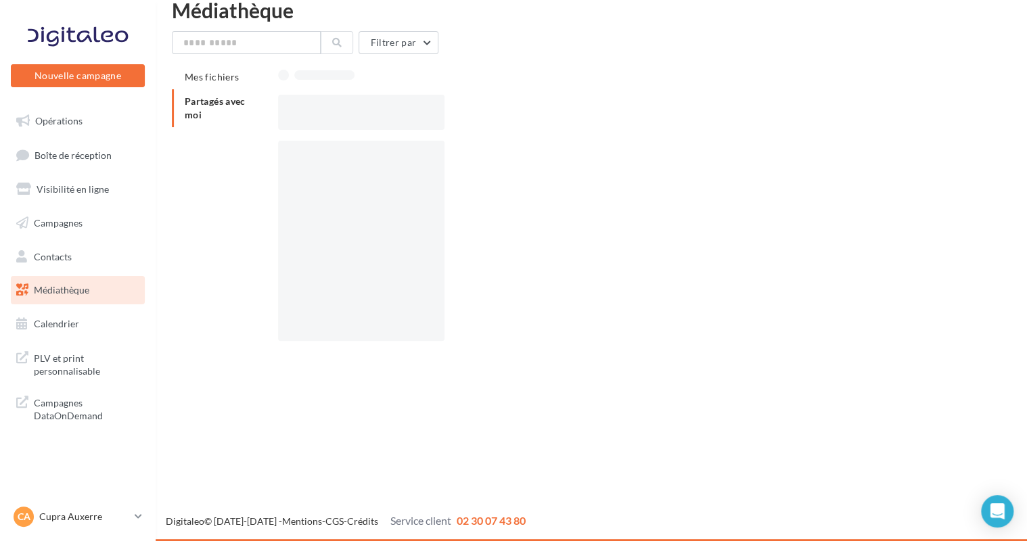
scroll to position [22, 0]
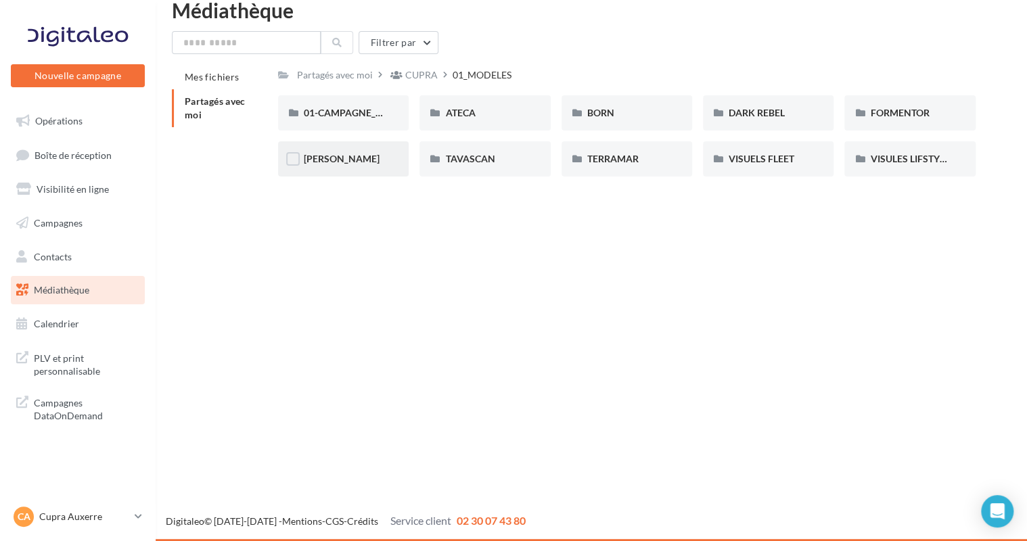
click at [339, 166] on div "LEON" at bounding box center [343, 158] width 131 height 35
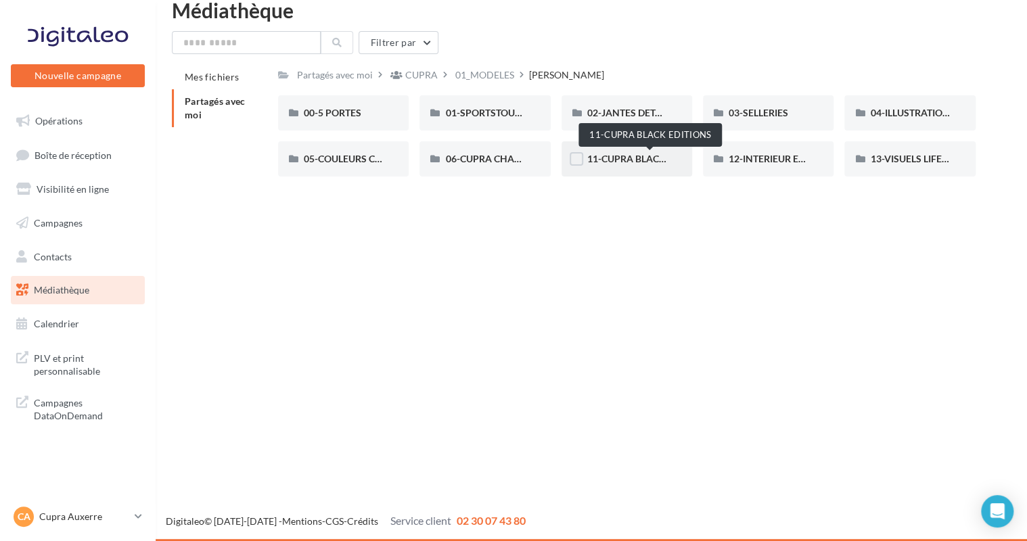
click at [652, 164] on span "11-CUPRA BLACK EDITIONS" at bounding box center [649, 159] width 124 height 12
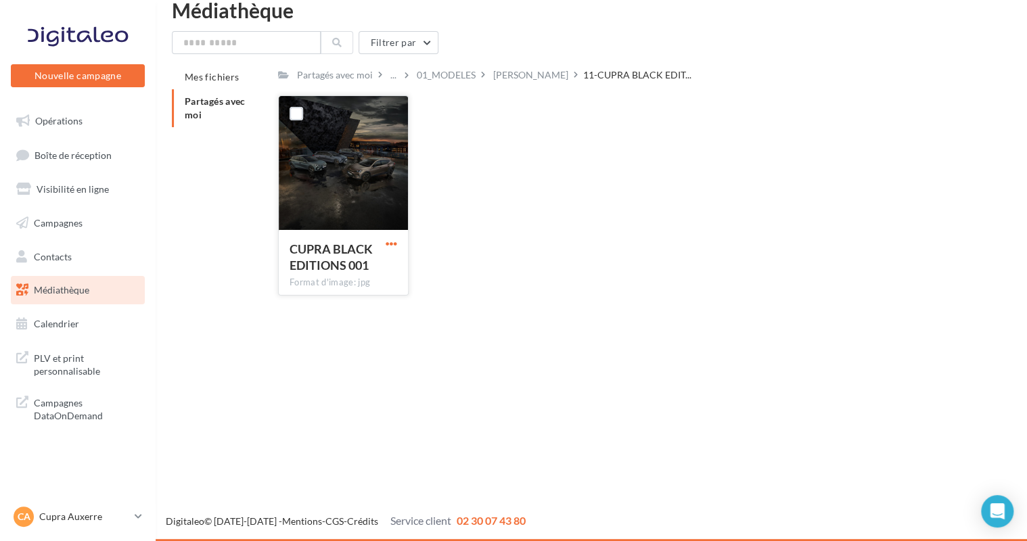
click at [390, 241] on span "button" at bounding box center [392, 244] width 12 height 12
click at [368, 263] on button "Télécharger" at bounding box center [332, 270] width 135 height 35
click at [438, 74] on div "01_MODELES" at bounding box center [446, 75] width 59 height 14
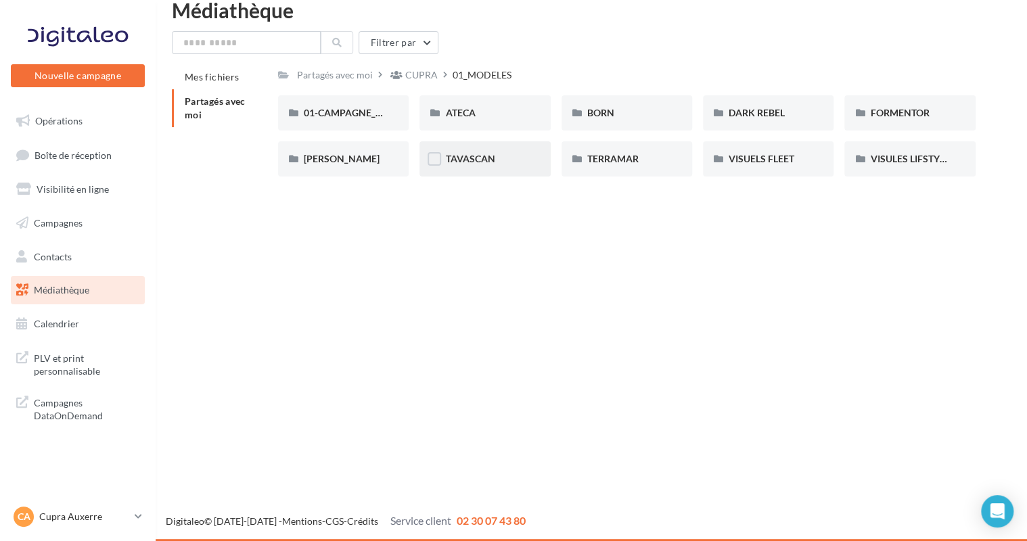
click at [501, 158] on div "TAVASCAN" at bounding box center [484, 159] width 79 height 14
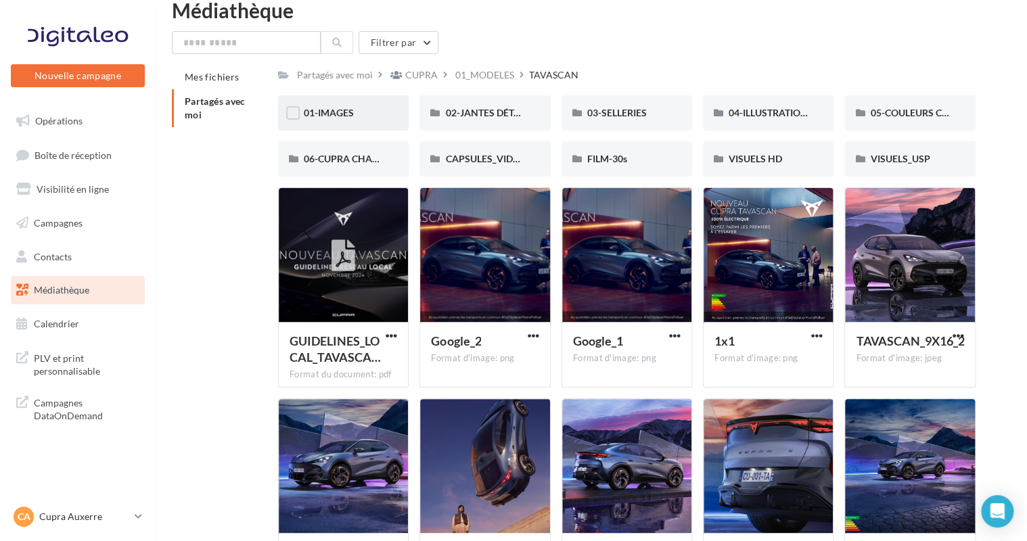
click at [357, 114] on div "01-IMAGES" at bounding box center [343, 113] width 79 height 14
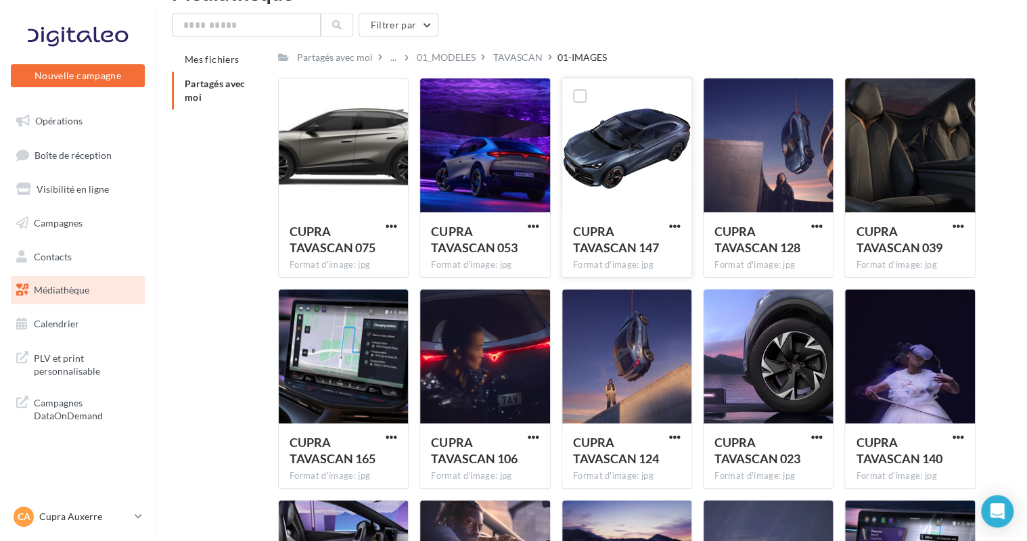
scroll to position [57, 0]
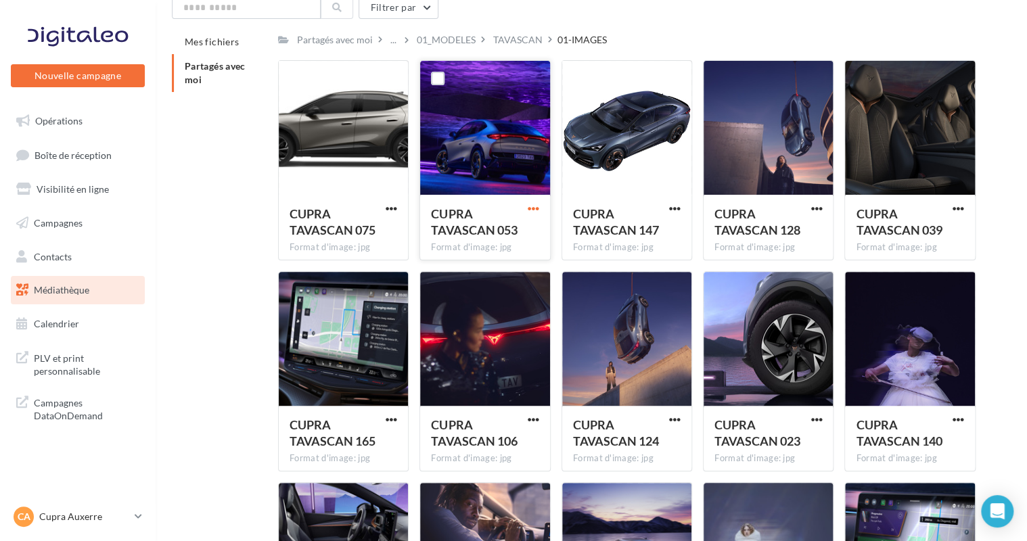
click at [535, 208] on span "button" at bounding box center [534, 209] width 12 height 12
click at [499, 236] on button "Télécharger" at bounding box center [474, 235] width 135 height 35
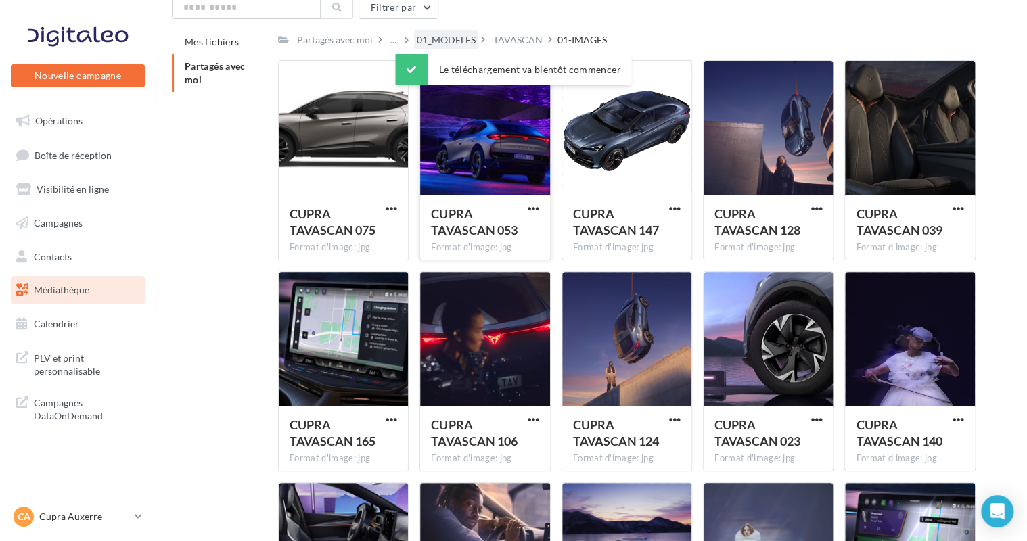
click at [463, 43] on div "01_MODELES" at bounding box center [446, 40] width 59 height 14
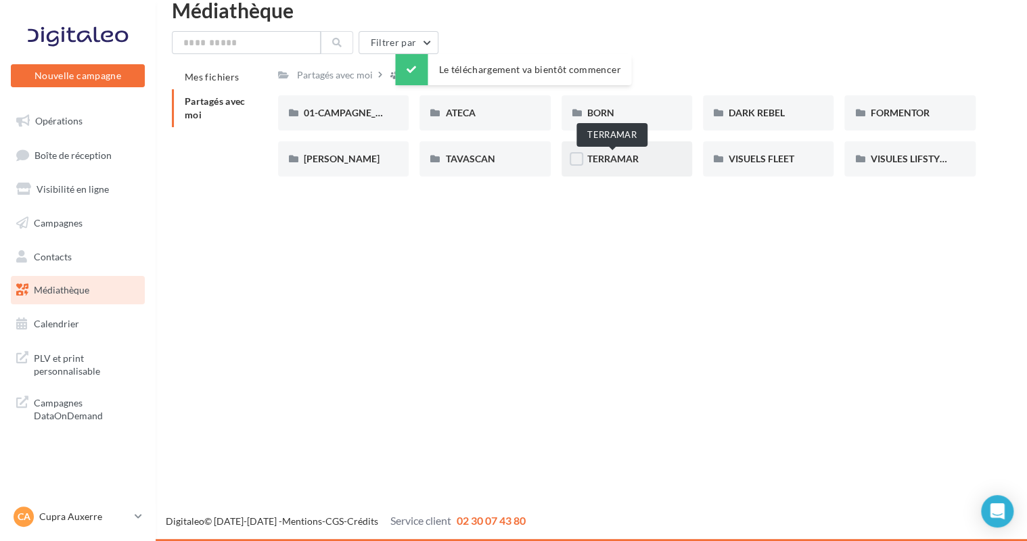
click at [636, 157] on span "TERRAMAR" at bounding box center [612, 159] width 51 height 12
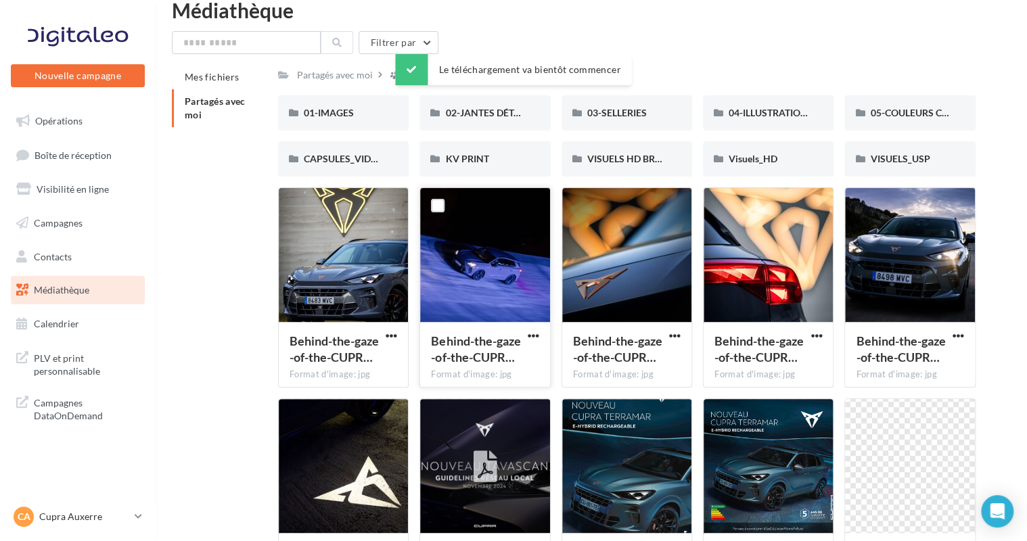
scroll to position [57, 0]
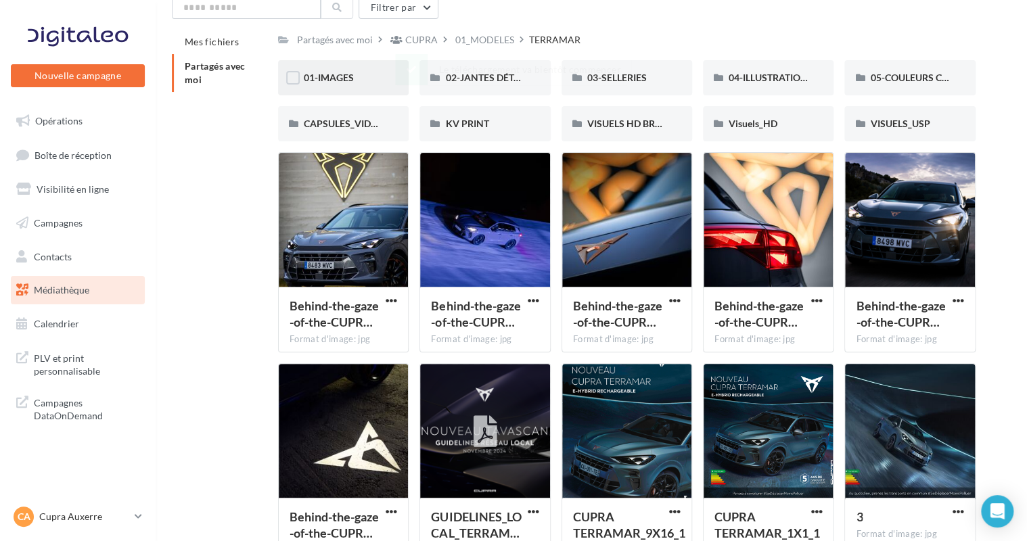
click at [349, 82] on span "01-IMAGES" at bounding box center [329, 78] width 50 height 12
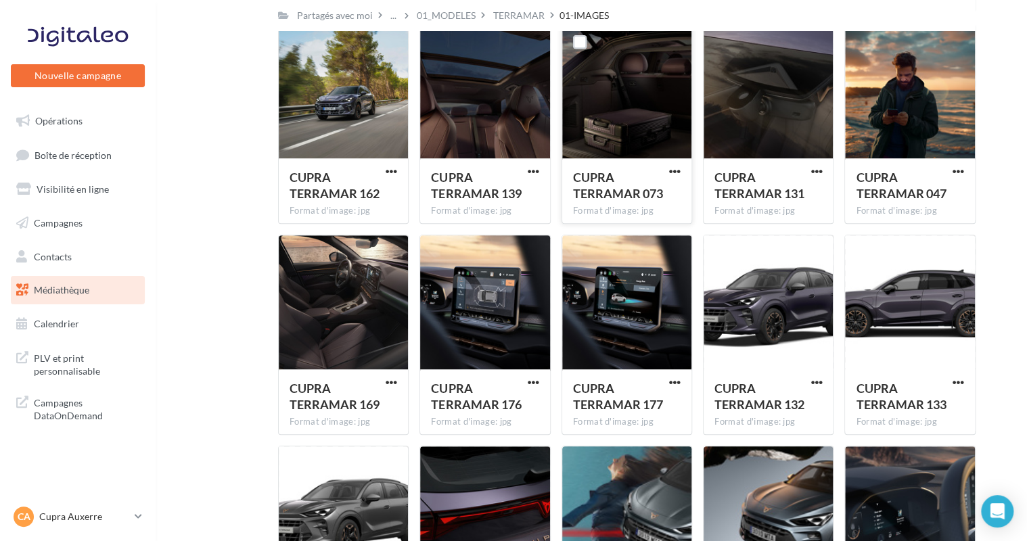
scroll to position [223, 0]
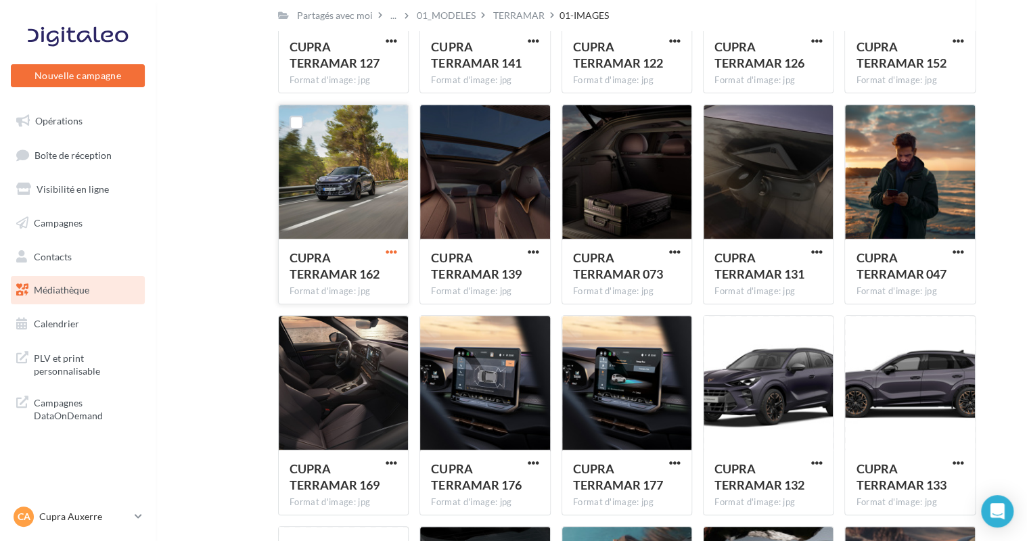
click at [394, 250] on span "button" at bounding box center [392, 252] width 12 height 12
click at [363, 273] on button "Télécharger" at bounding box center [332, 279] width 135 height 35
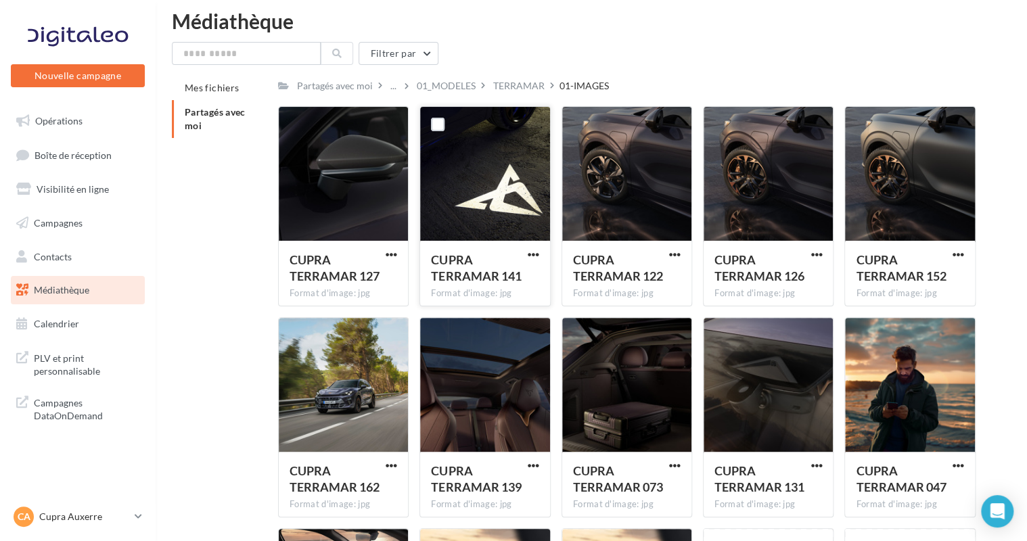
scroll to position [0, 0]
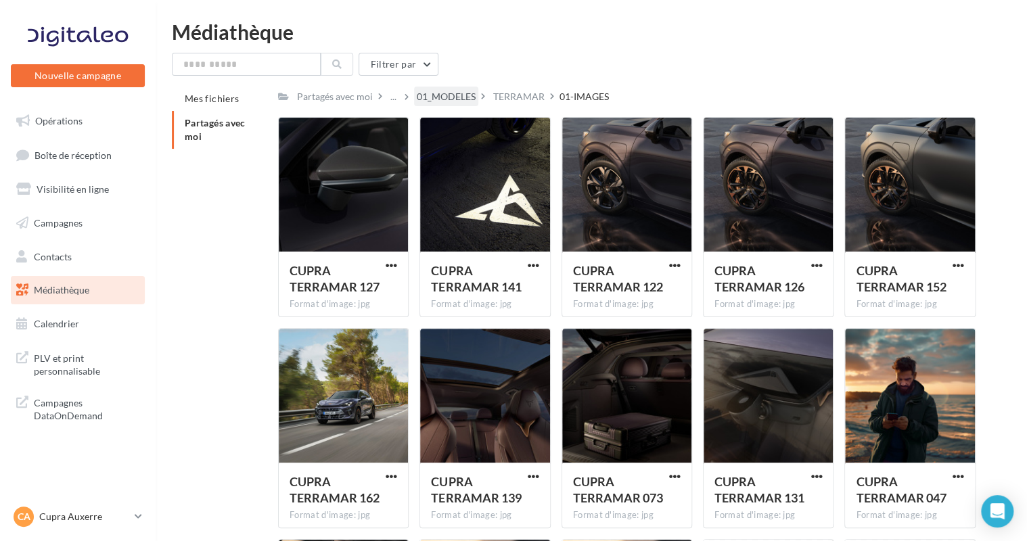
click at [441, 95] on div "01_MODELES" at bounding box center [446, 97] width 59 height 14
